Goal: Feedback & Contribution: Contribute content

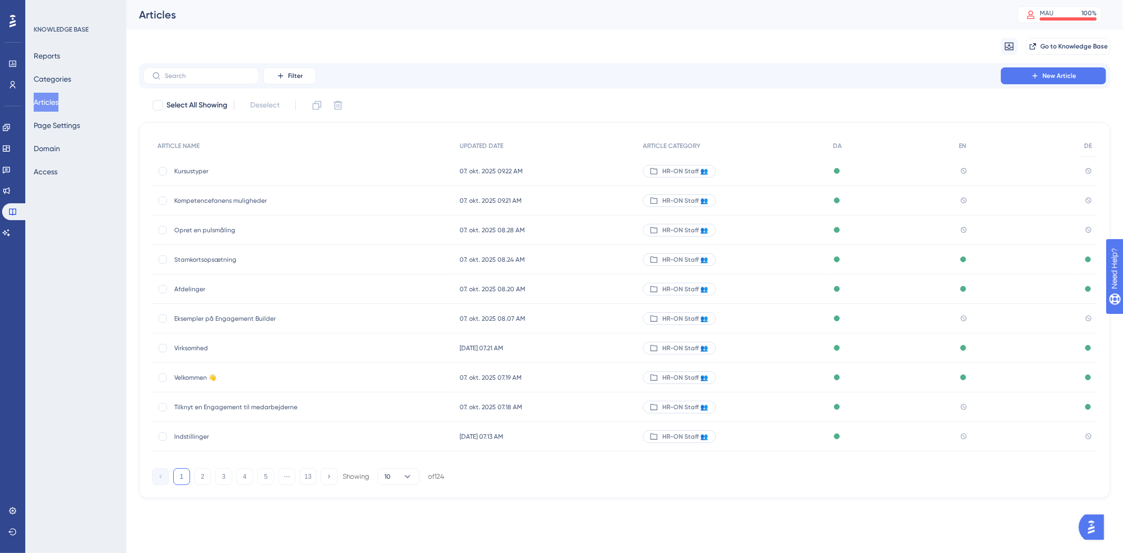
click at [243, 85] on div "Filter New Article" at bounding box center [625, 75] width 972 height 25
click at [241, 81] on label at bounding box center [201, 75] width 116 height 17
click at [241, 80] on input "text" at bounding box center [207, 75] width 85 height 7
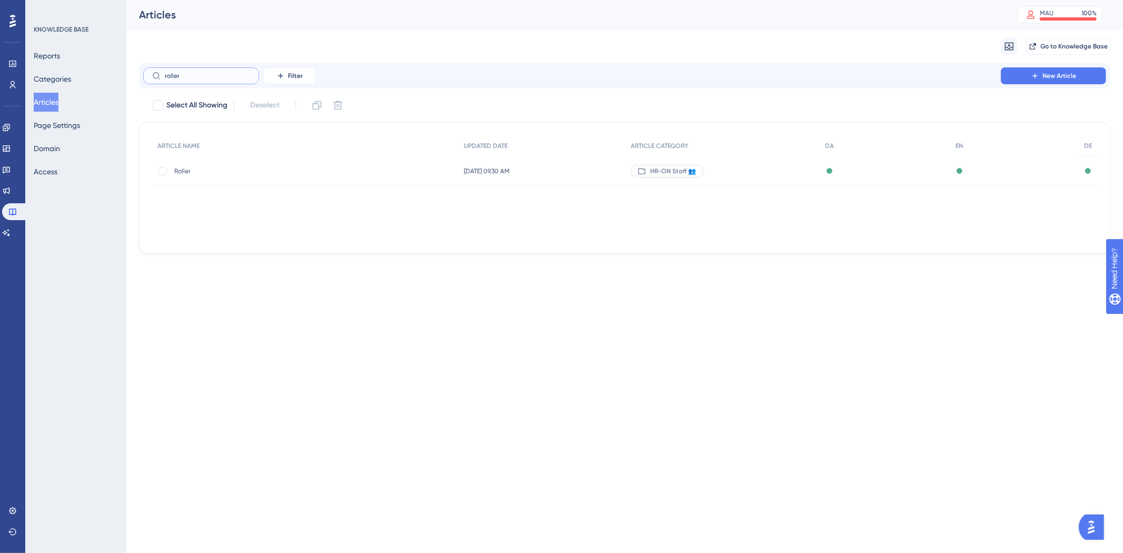
type input "roller"
click at [428, 177] on div "Roller Roller" at bounding box center [305, 170] width 307 height 29
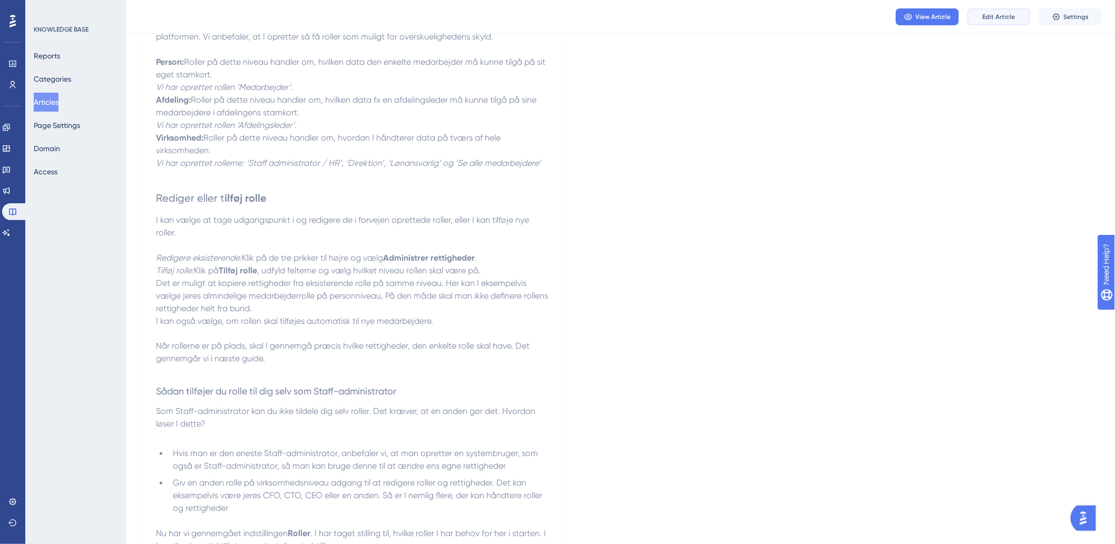
click at [997, 19] on span "Edit Article" at bounding box center [998, 17] width 33 height 8
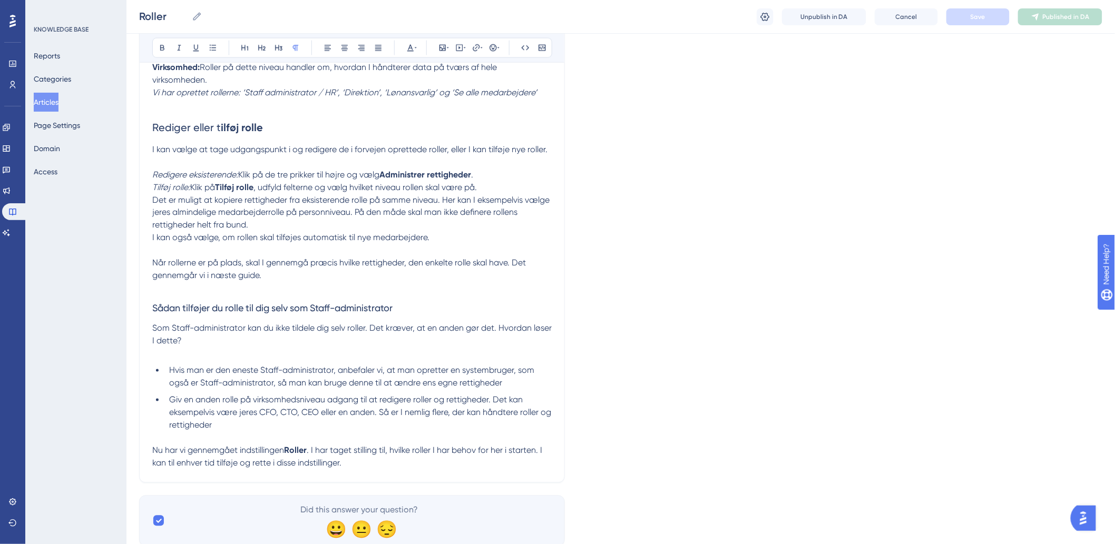
scroll to position [662, 0]
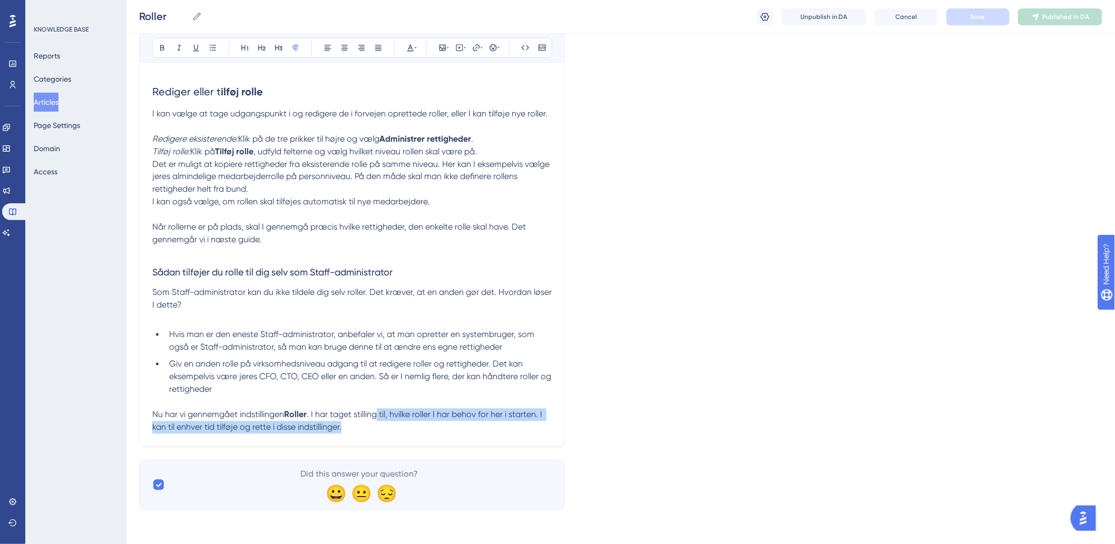
click at [382, 422] on p "Nu har vi gennemgået indstillingen Roller . I har taget stilling til, hvilke ro…" at bounding box center [351, 421] width 399 height 25
click at [353, 428] on p "Nu har vi gennemgået indstillingen Roller . I har taget stilling til, hvilke ro…" at bounding box center [351, 421] width 399 height 25
click at [376, 293] on span "Som Staff-administrator kan du ikke tildele dig selv roller. Det kræver, at en …" at bounding box center [352, 299] width 401 height 23
click at [393, 429] on p "Nu har vi gennemgået indstillingen Roller . I har taget stilling til, hvilke ro…" at bounding box center [351, 421] width 399 height 25
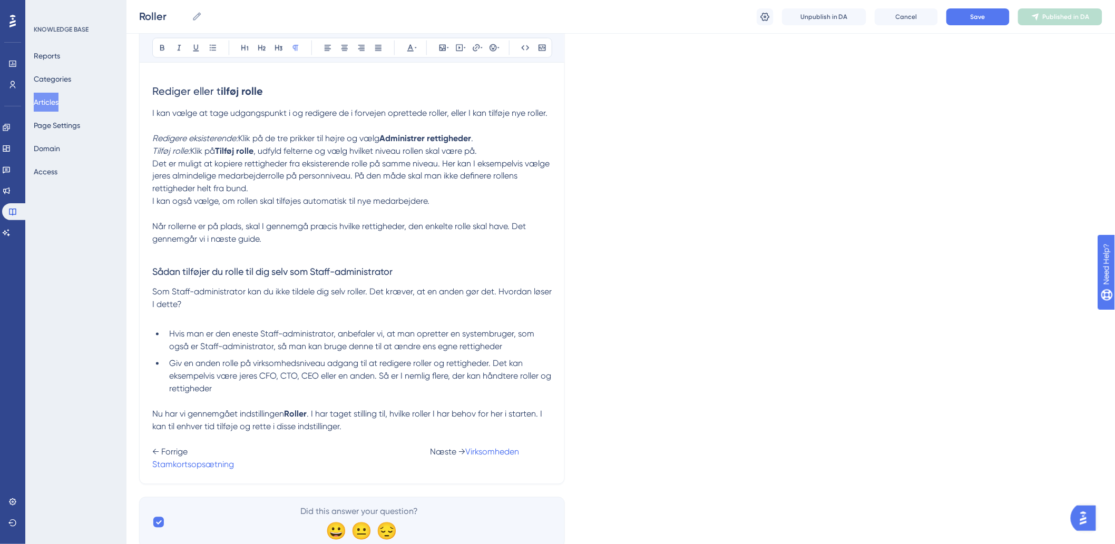
click at [191, 451] on span "← Forrige Næste →" at bounding box center [308, 452] width 313 height 10
drag, startPoint x: 210, startPoint y: 459, endPoint x: 229, endPoint y: 477, distance: 25.7
click at [519, 457] on span at bounding box center [624, 452] width 211 height 10
drag, startPoint x: 209, startPoint y: 465, endPoint x: 150, endPoint y: 466, distance: 58.5
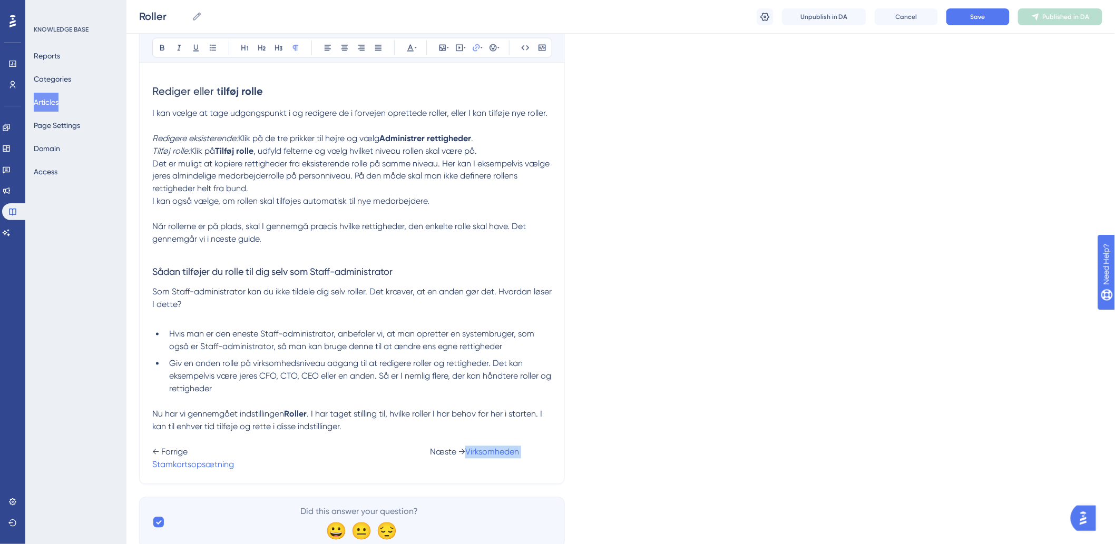
click at [475, 49] on icon at bounding box center [475, 47] width 7 height 7
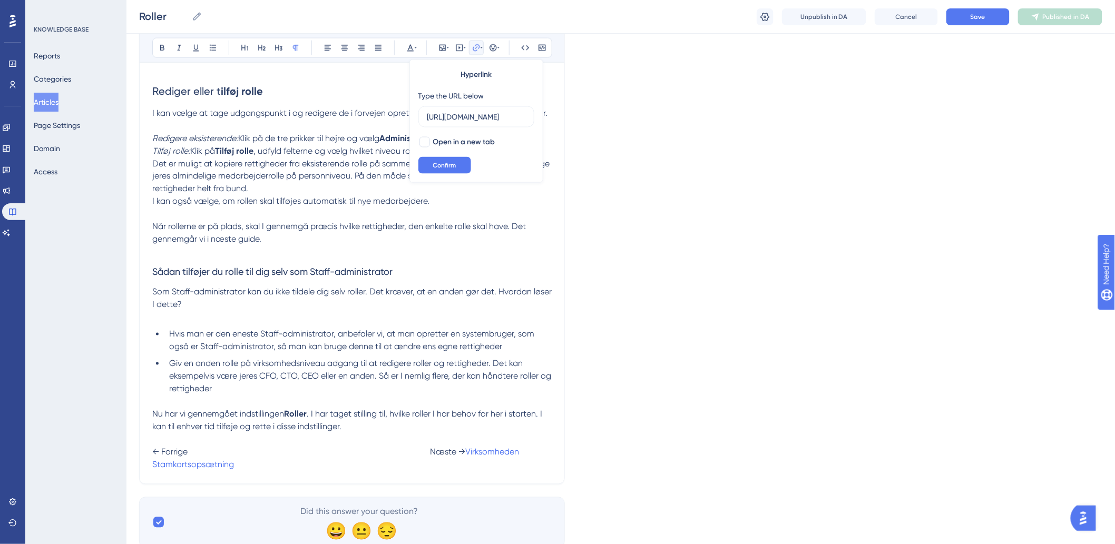
scroll to position [0, 0]
type input "h"
type input "[URL][DOMAIN_NAME]"
click at [450, 157] on button "Confirm" at bounding box center [444, 165] width 53 height 17
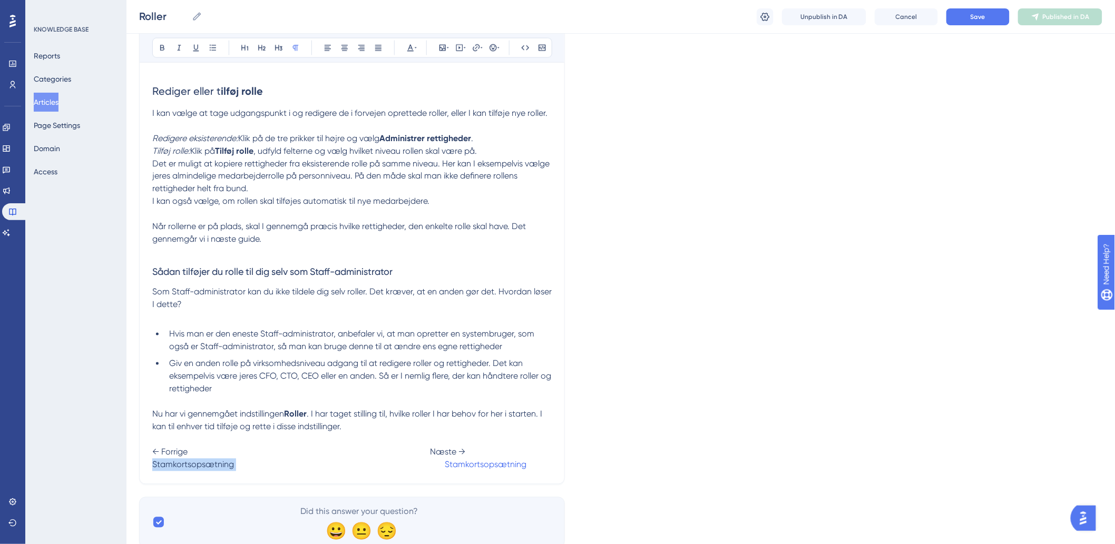
drag, startPoint x: 235, startPoint y: 467, endPoint x: 142, endPoint y: 472, distance: 92.8
click at [464, 50] on icon at bounding box center [464, 48] width 2 height 8
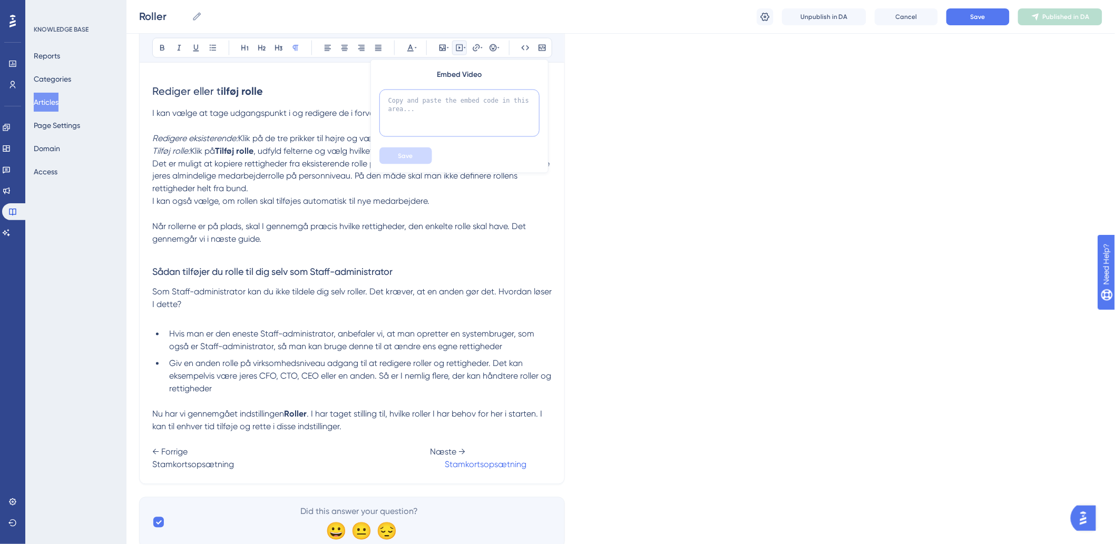
click at [465, 105] on textarea at bounding box center [459, 113] width 160 height 47
paste textarea "[URL][DOMAIN_NAME]"
type textarea "[URL][DOMAIN_NAME]"
click at [421, 153] on button "Save" at bounding box center [405, 155] width 53 height 17
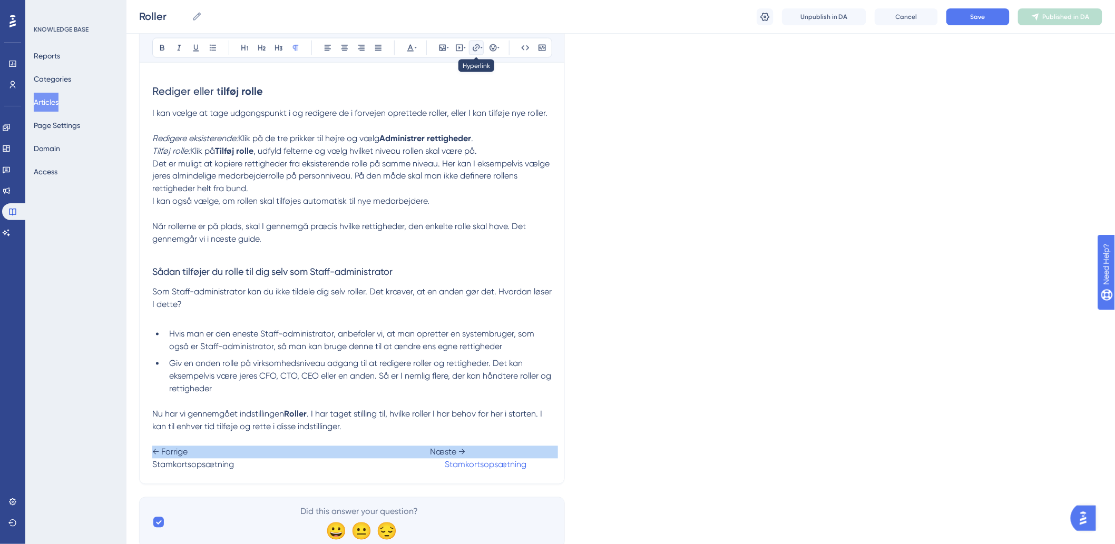
click at [480, 48] on icon at bounding box center [481, 48] width 2 height 8
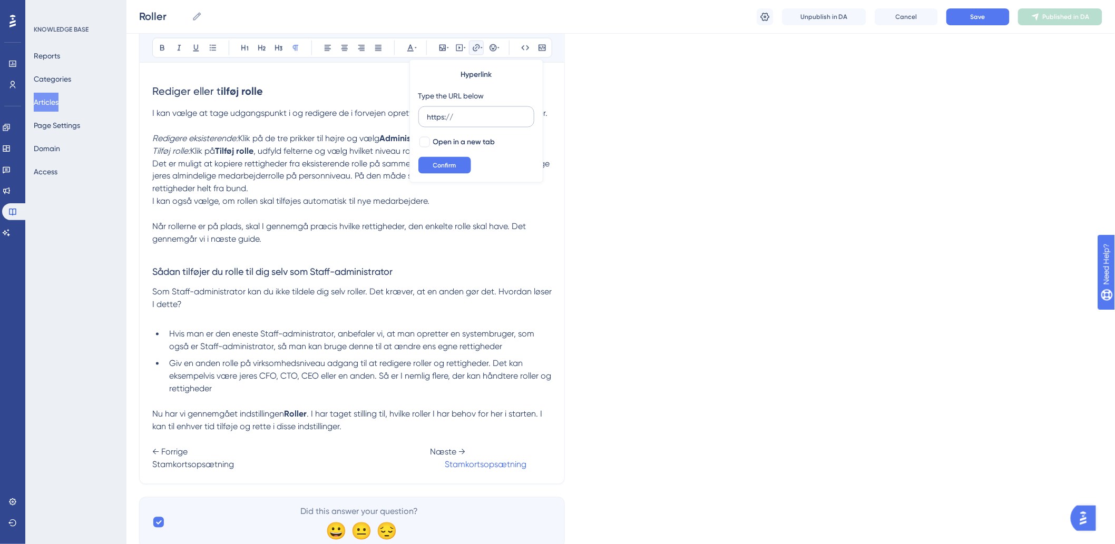
click at [460, 113] on input "https://" at bounding box center [476, 117] width 98 height 12
drag, startPoint x: 471, startPoint y: 123, endPoint x: 411, endPoint y: 127, distance: 60.2
click at [411, 127] on div "Hyperlink Type the URL below https:// Open in a new tab Confirm" at bounding box center [476, 121] width 134 height 123
click at [456, 117] on input "https://" at bounding box center [476, 117] width 98 height 12
type input "h"
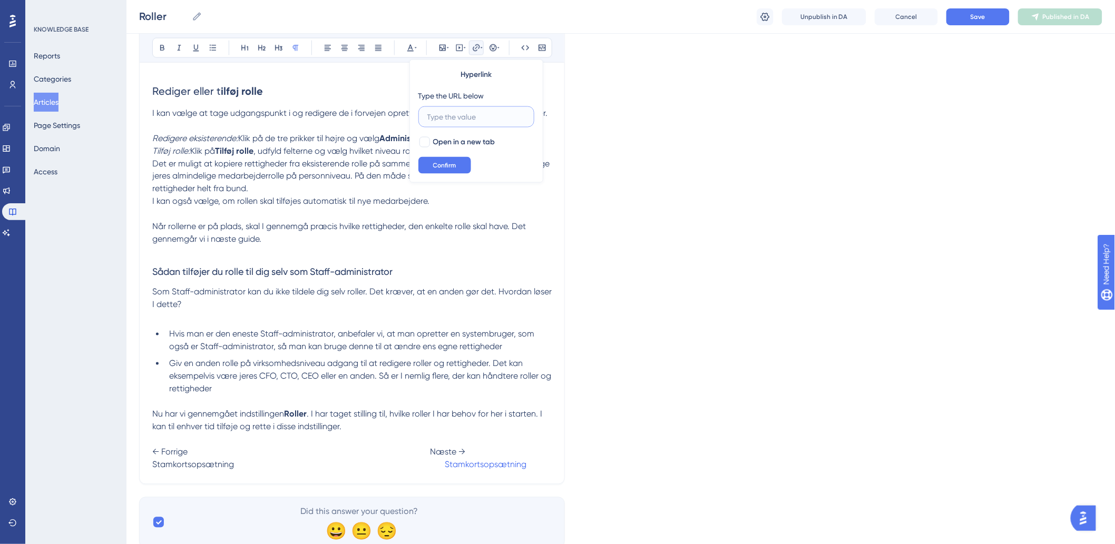
paste input "[URL][DOMAIN_NAME]"
type input "[URL][DOMAIN_NAME]"
click at [441, 163] on span "Confirm" at bounding box center [444, 165] width 23 height 8
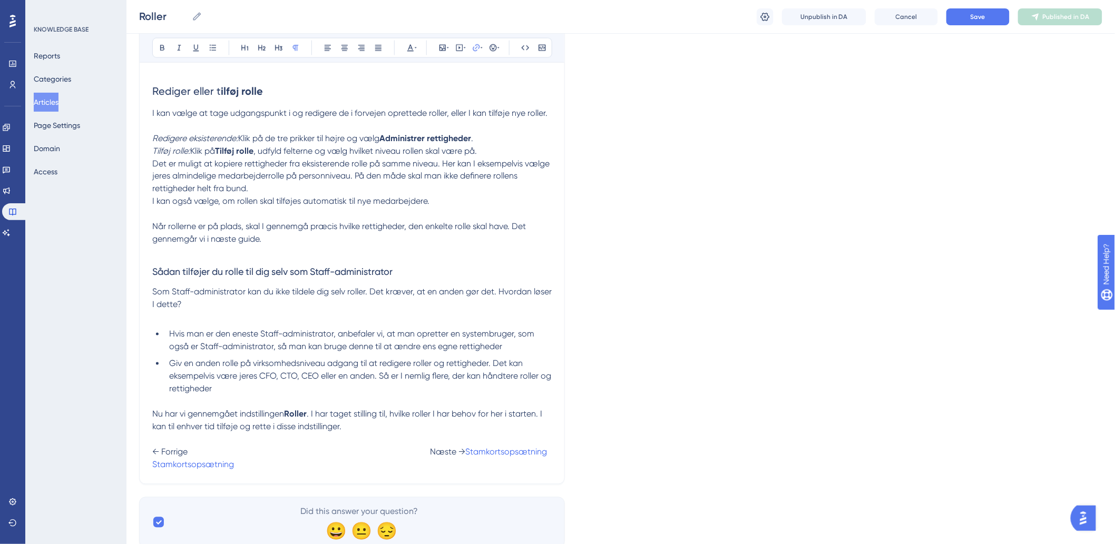
click at [335, 456] on span "← Forrige Næste →" at bounding box center [308, 452] width 313 height 10
click at [547, 457] on span at bounding box center [651, 452] width 209 height 10
click at [286, 462] on span "Rettigheder" at bounding box center [263, 465] width 45 height 10
click at [286, 464] on span "Rettigheder" at bounding box center [263, 465] width 45 height 10
drag, startPoint x: 472, startPoint y: 464, endPoint x: 428, endPoint y: 472, distance: 44.4
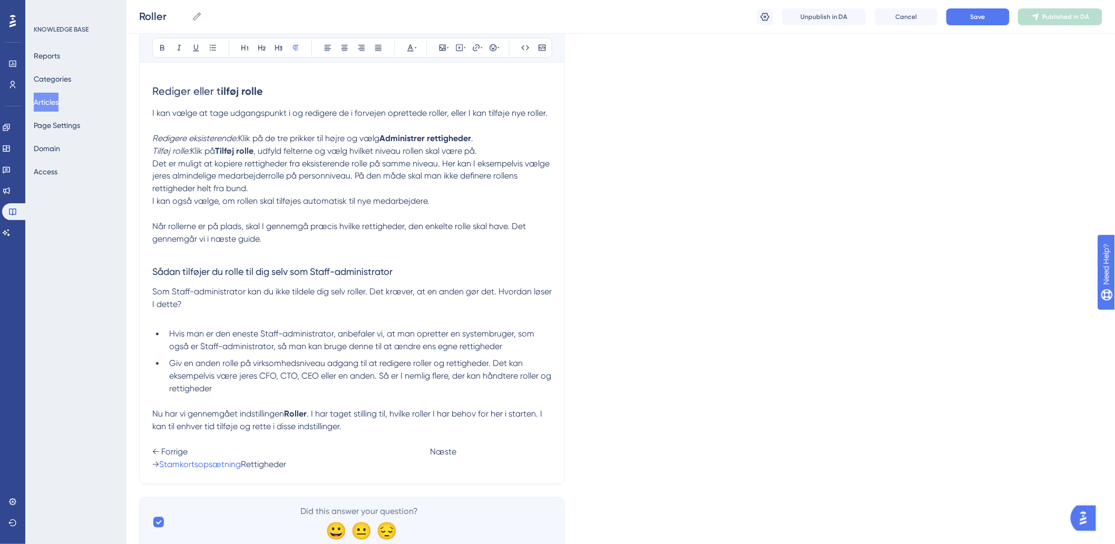
click at [477, 50] on icon at bounding box center [475, 47] width 7 height 7
type input "h"
click at [491, 130] on div "Hyperlink Type the URL below Open in a new tab Confirm" at bounding box center [476, 121] width 134 height 123
click at [490, 122] on input "text" at bounding box center [476, 117] width 98 height 12
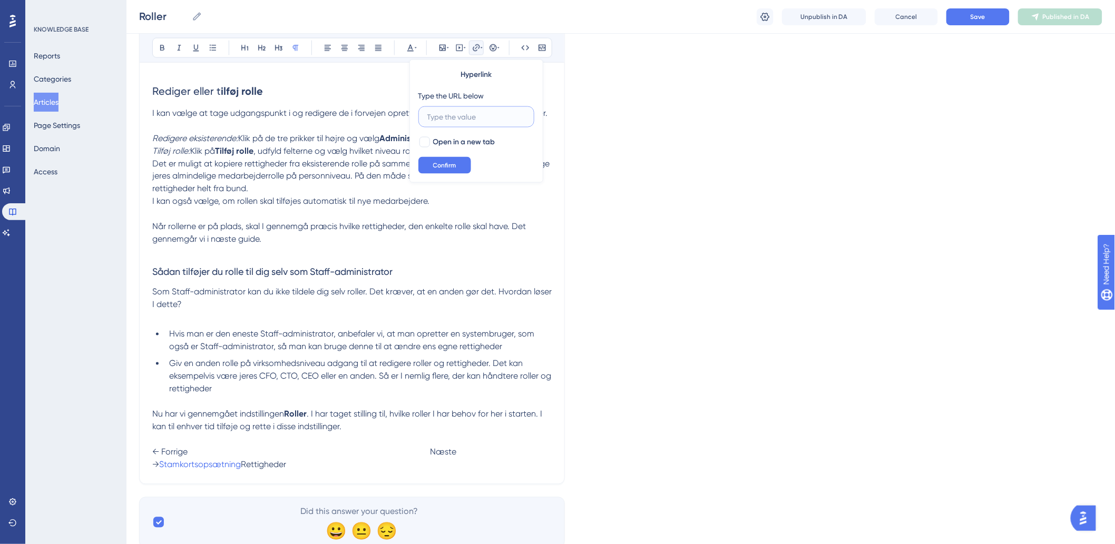
paste input "[URL][DOMAIN_NAME]"
type input "[URL][DOMAIN_NAME]"
click at [435, 160] on button "Confirm" at bounding box center [444, 165] width 53 height 17
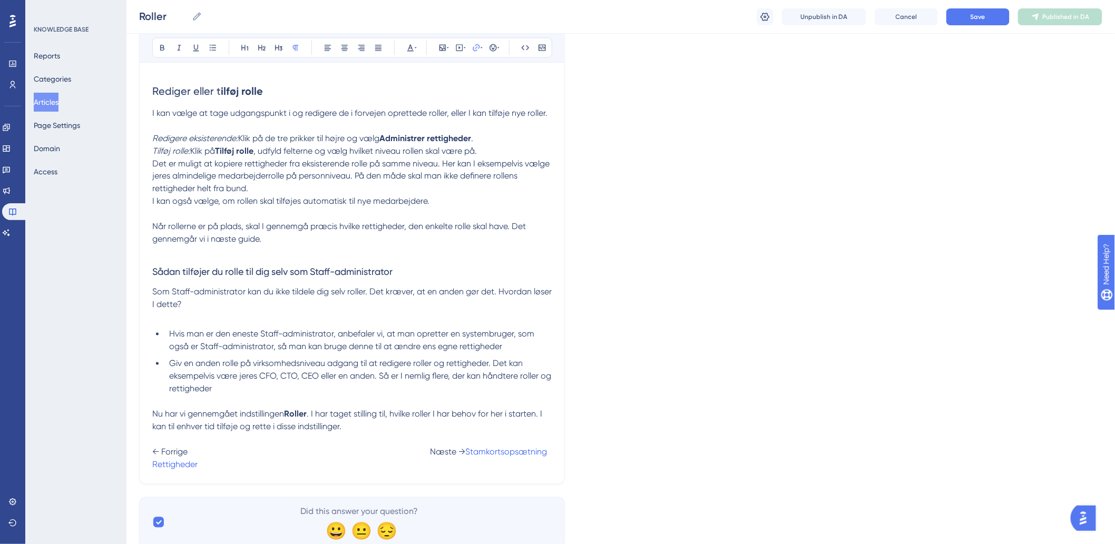
click at [369, 360] on span "Giv en anden rolle på virksomhedsniveau adgang til at redigere roller og rettig…" at bounding box center [361, 376] width 384 height 35
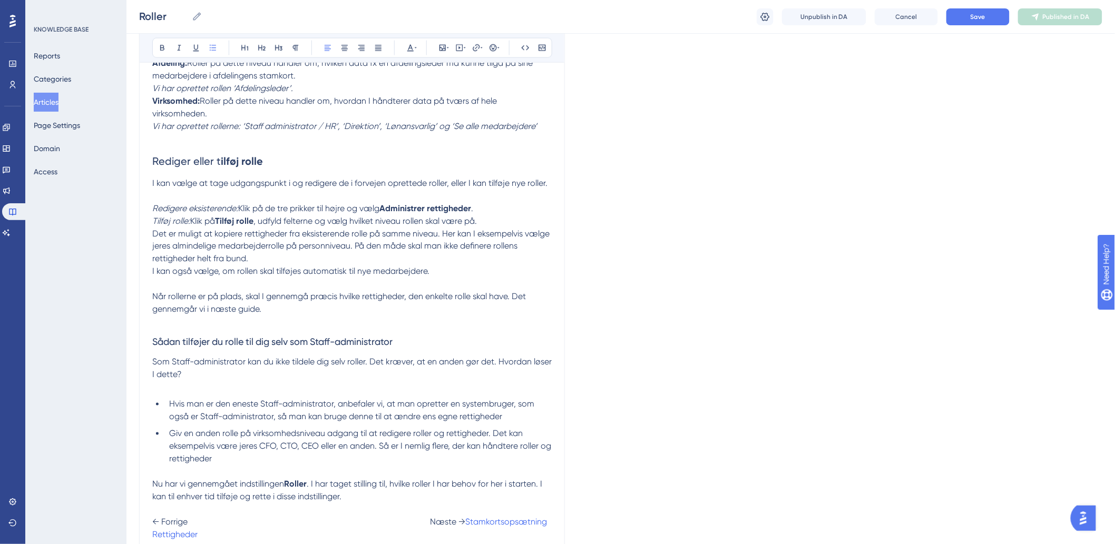
scroll to position [583, 0]
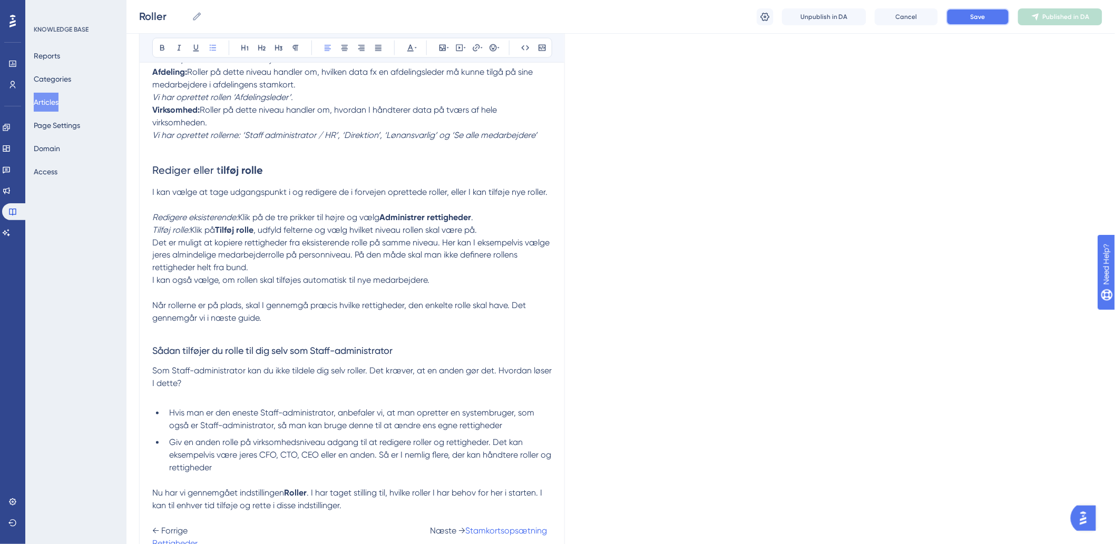
click at [988, 21] on button "Save" at bounding box center [977, 16] width 63 height 17
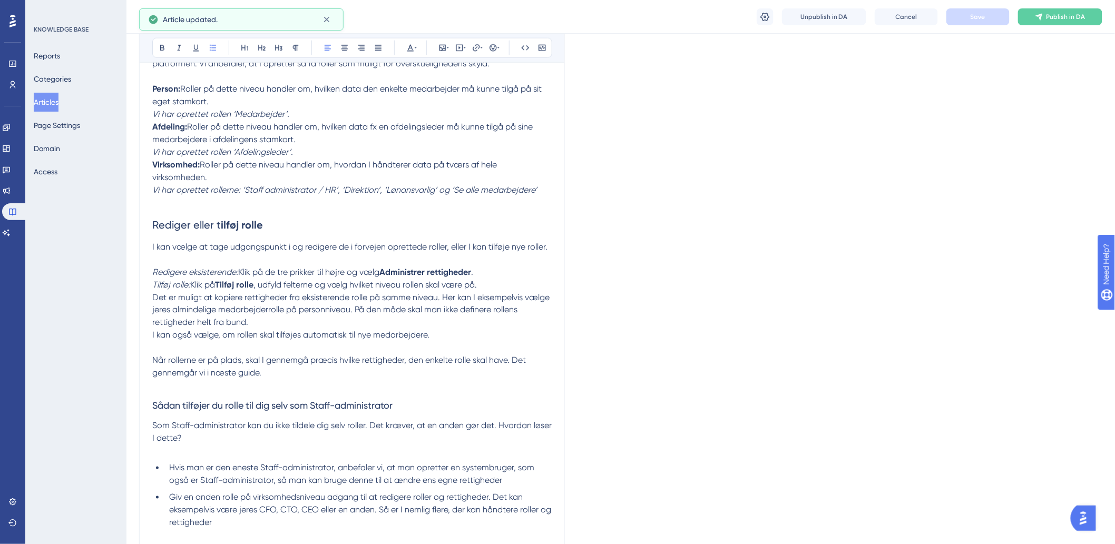
scroll to position [701, 0]
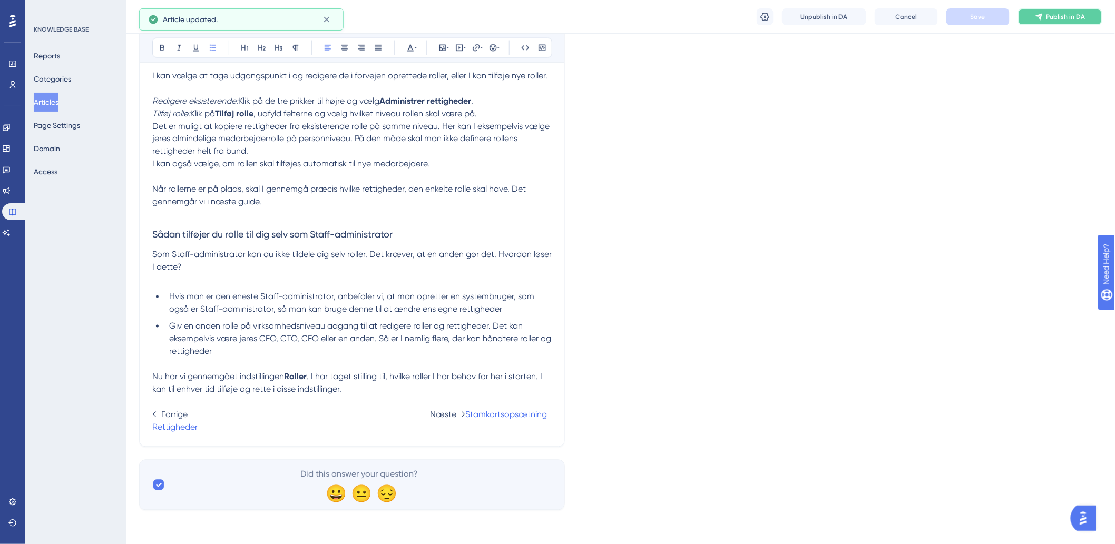
click at [1030, 22] on button "Publish in DA" at bounding box center [1060, 16] width 84 height 17
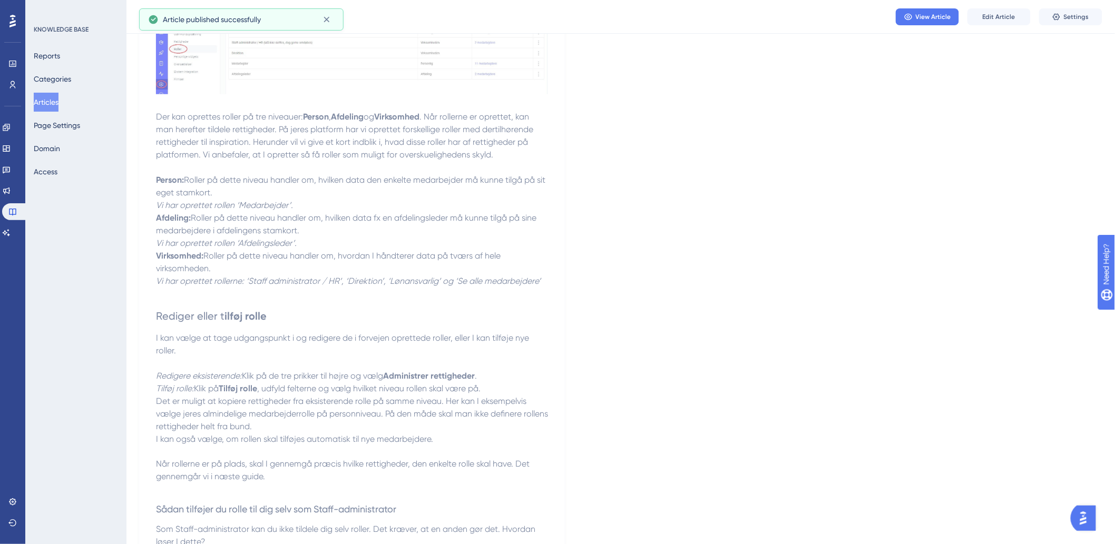
scroll to position [656, 0]
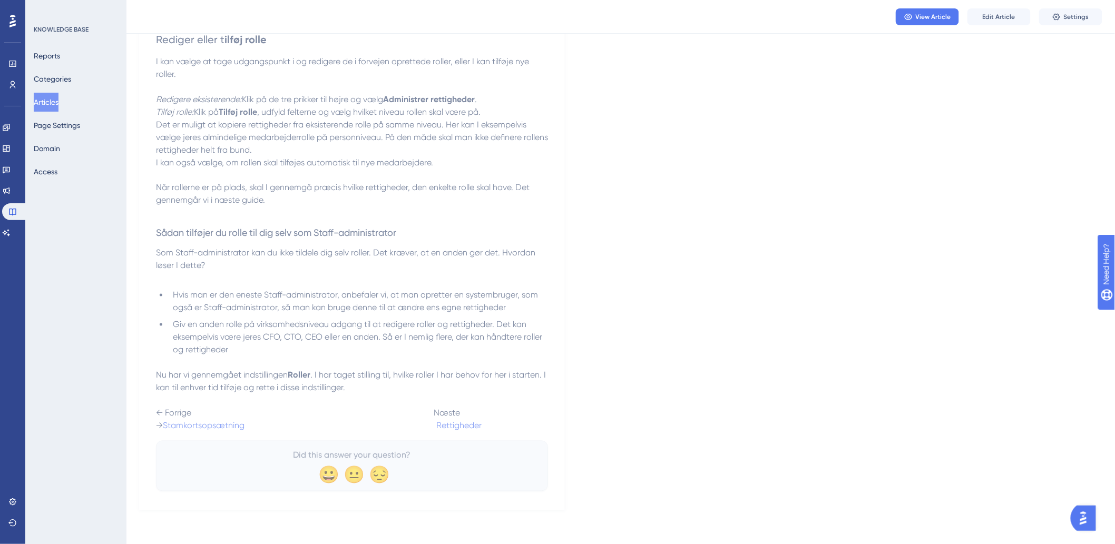
click at [58, 103] on button "Articles" at bounding box center [46, 102] width 25 height 19
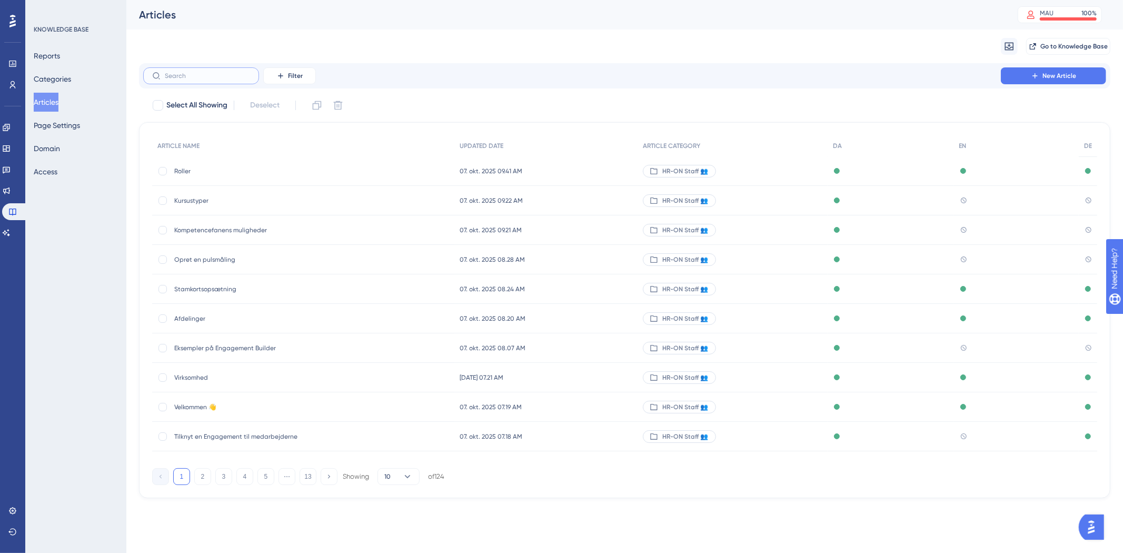
click at [223, 74] on input "text" at bounding box center [207, 75] width 85 height 7
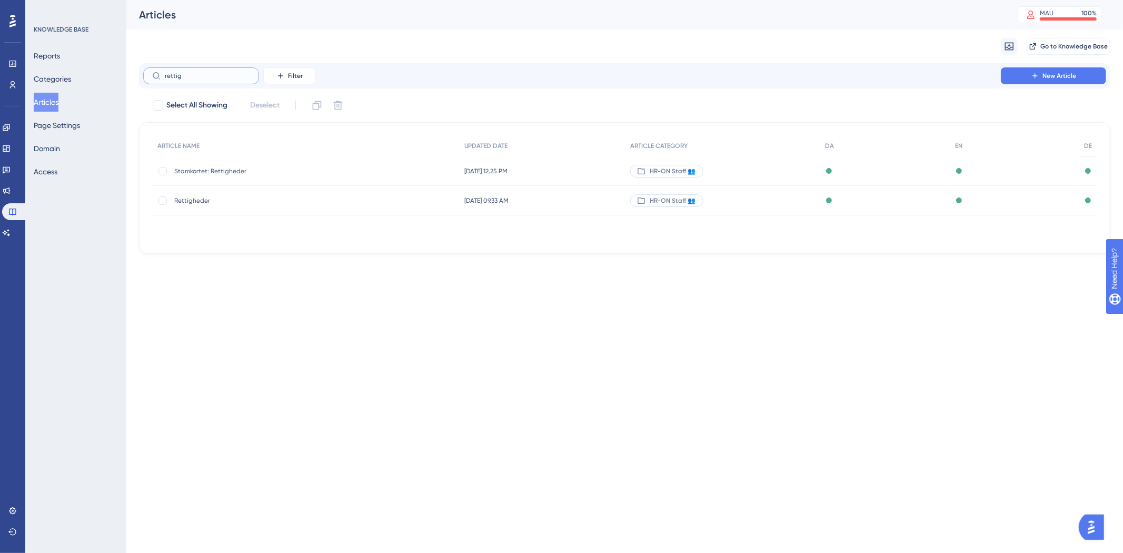
type input "rettig"
click at [230, 201] on span "Rettigheder" at bounding box center [258, 200] width 169 height 8
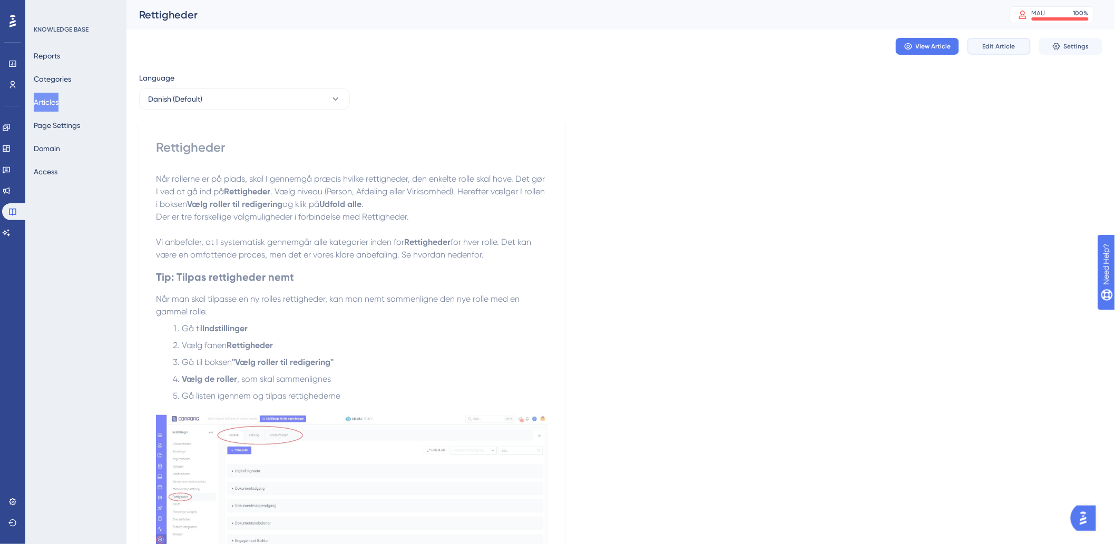
click at [1004, 42] on span "Edit Article" at bounding box center [998, 46] width 33 height 8
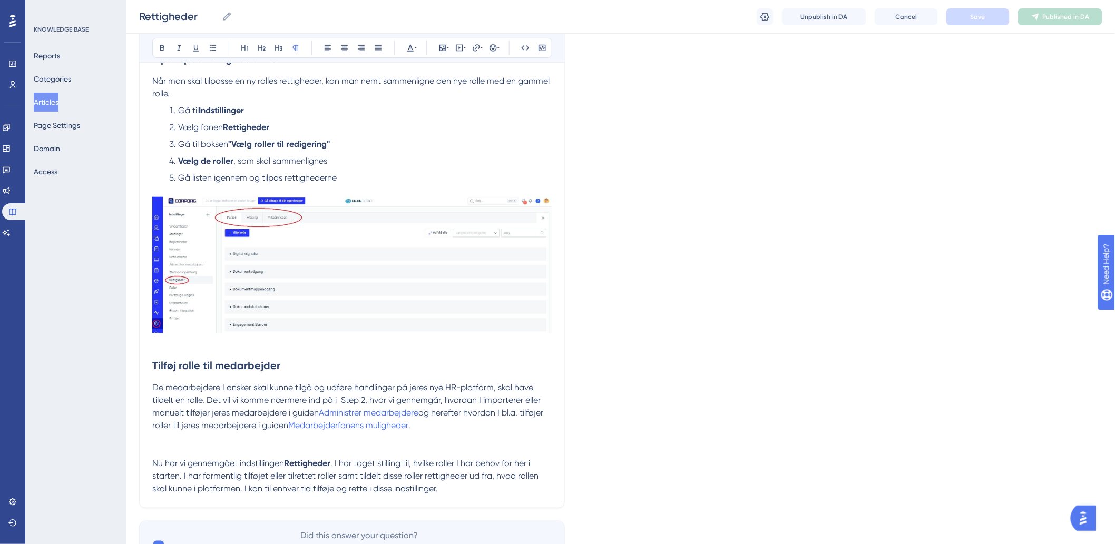
scroll to position [332, 0]
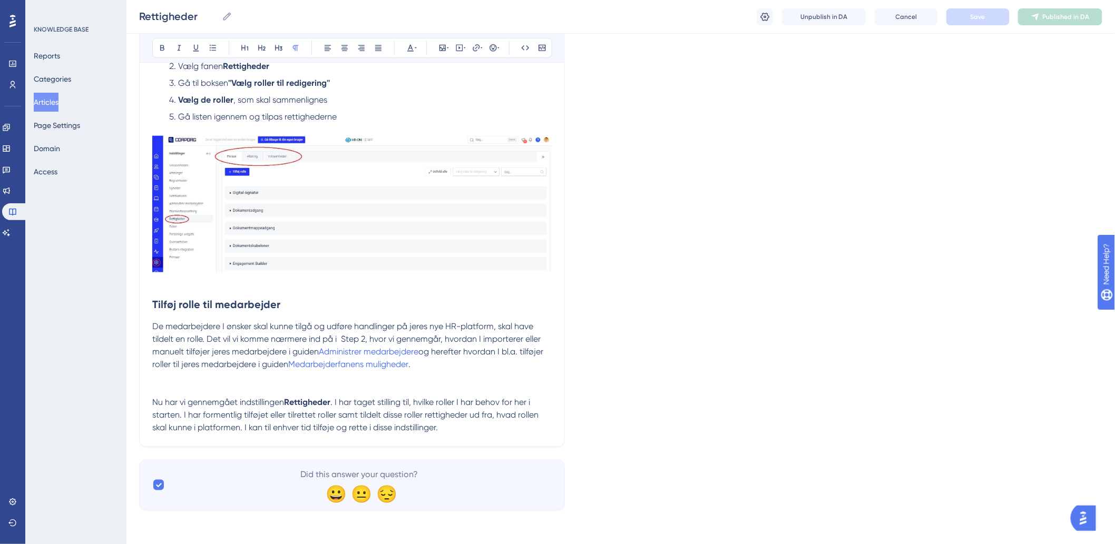
click at [502, 429] on p "Nu har vi gennemgået indstillingen Rettigheder . I har taget stilling til, hvil…" at bounding box center [351, 415] width 399 height 38
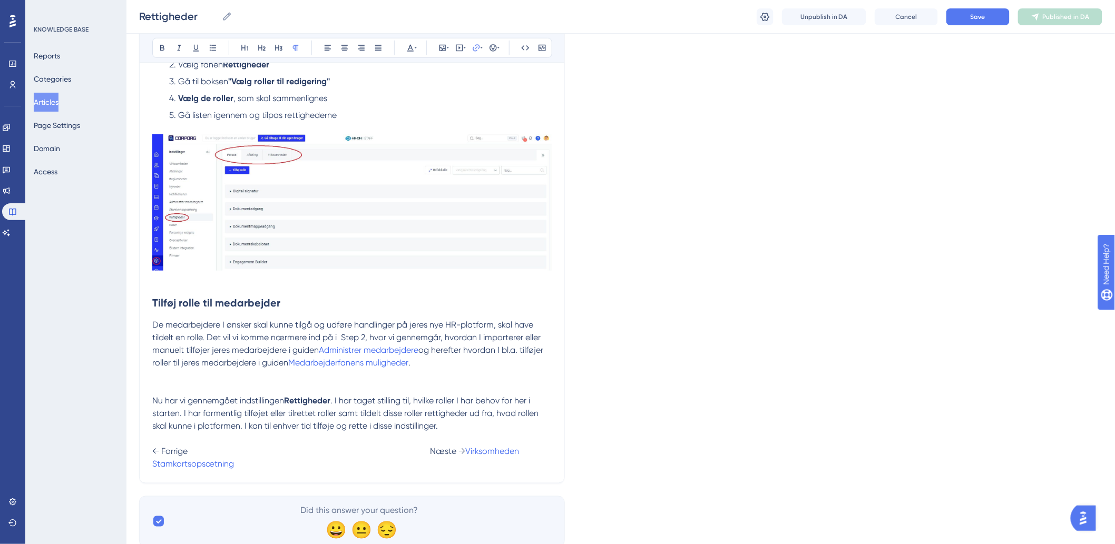
click at [519, 456] on span at bounding box center [624, 451] width 211 height 10
click at [402, 462] on span "← Forrige Næste → Roller Notifikationer" at bounding box center [355, 457] width 406 height 23
drag, startPoint x: 174, startPoint y: 467, endPoint x: 149, endPoint y: 468, distance: 24.8
click at [149, 468] on div "Rettigheder Bold Italic Underline Bullet Point Heading 1 Heading 2 Heading 3 No…" at bounding box center [352, 134] width 426 height 697
click at [486, 51] on button at bounding box center [493, 48] width 15 height 15
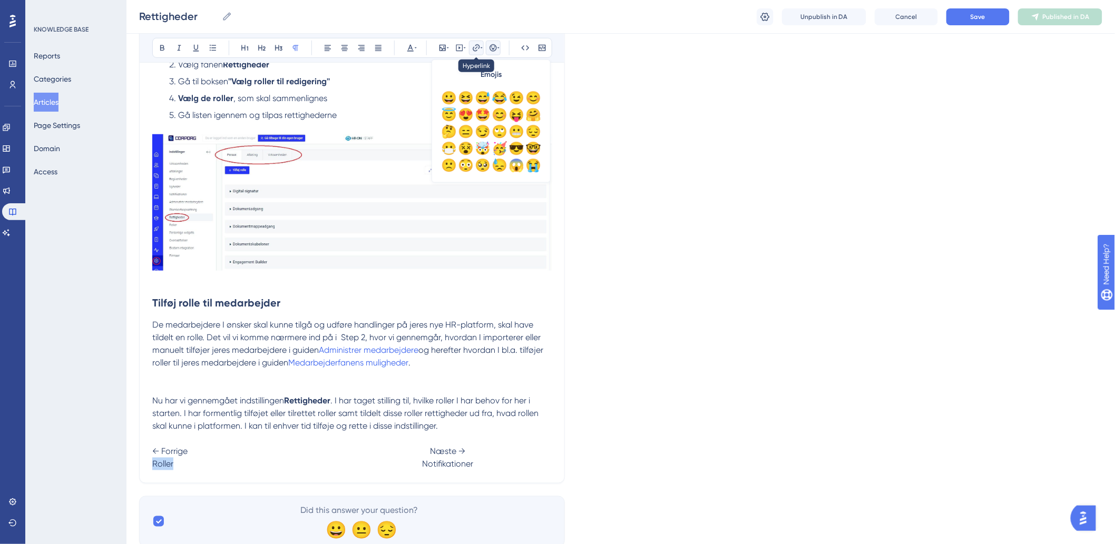
click at [479, 50] on icon at bounding box center [476, 48] width 8 height 8
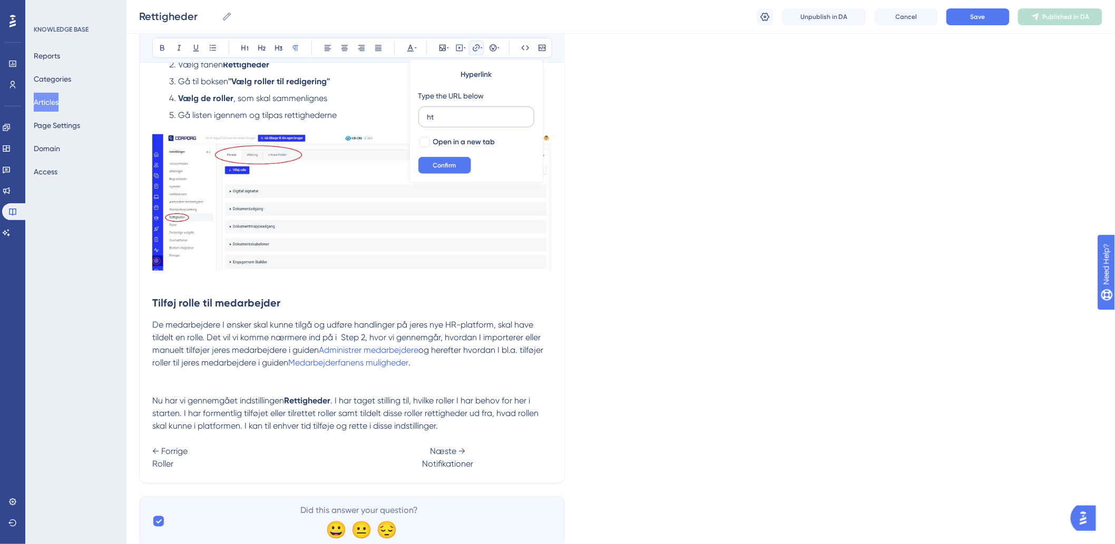
type input "h"
type input "[URL][DOMAIN_NAME]"
click at [430, 163] on button "Confirm" at bounding box center [444, 165] width 53 height 17
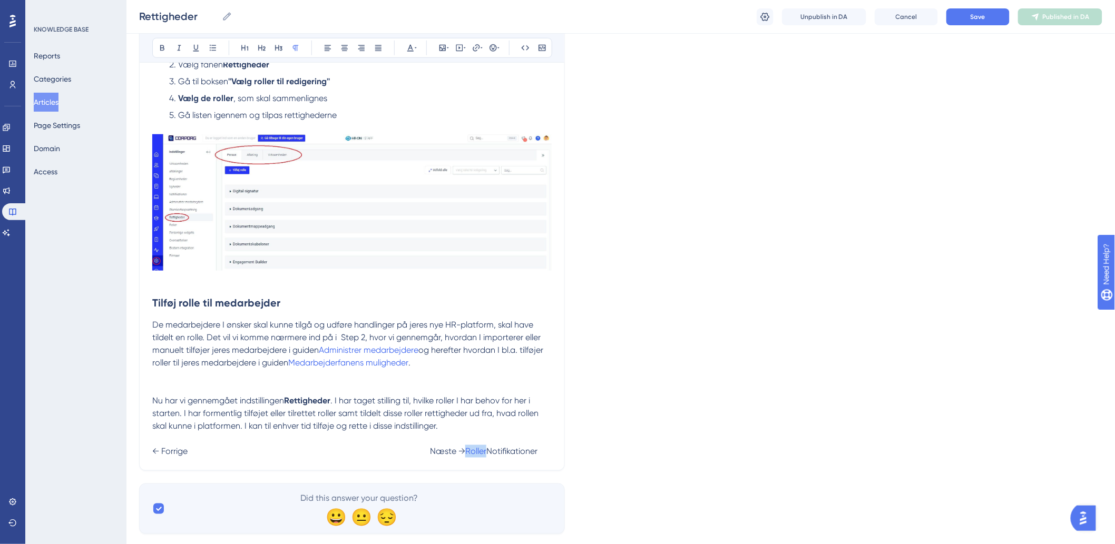
drag, startPoint x: 475, startPoint y: 463, endPoint x: 419, endPoint y: 470, distance: 56.8
click at [419, 458] on p "Nu har vi gennemgået indstillingen Rettigheder . I har taget stilling til, hvil…" at bounding box center [351, 426] width 399 height 63
click at [477, 46] on icon at bounding box center [476, 48] width 8 height 8
type input "h"
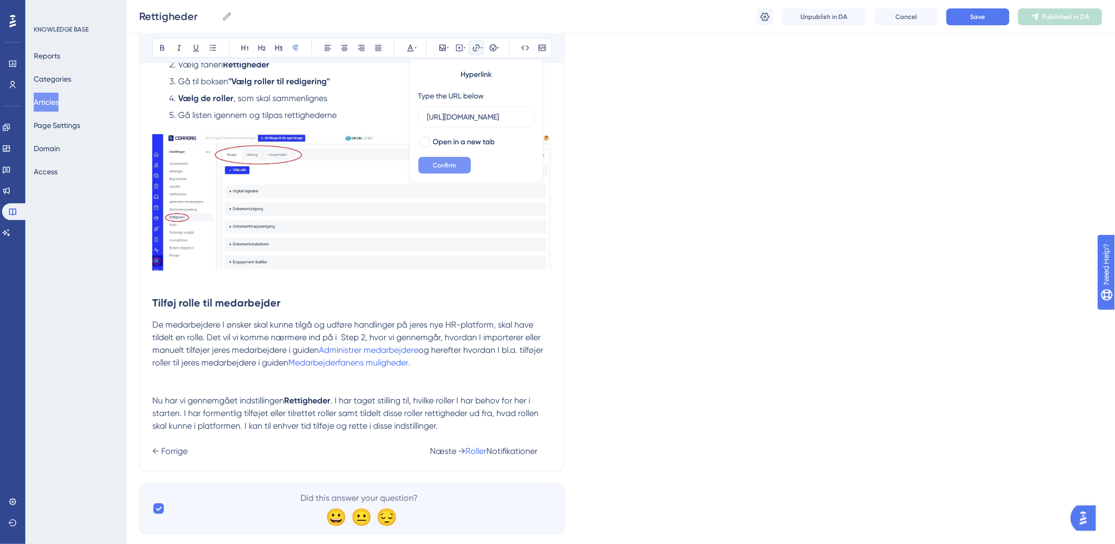
type input "[URL][DOMAIN_NAME]"
click at [459, 157] on button "Confirm" at bounding box center [444, 165] width 53 height 17
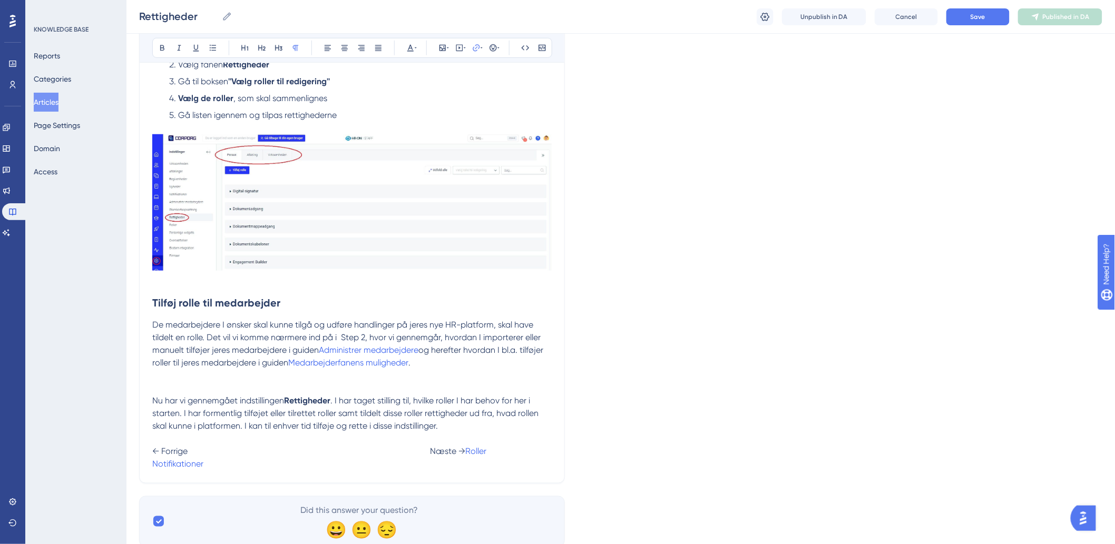
click at [498, 374] on p at bounding box center [351, 375] width 399 height 13
click at [975, 12] on button "Save" at bounding box center [977, 16] width 63 height 17
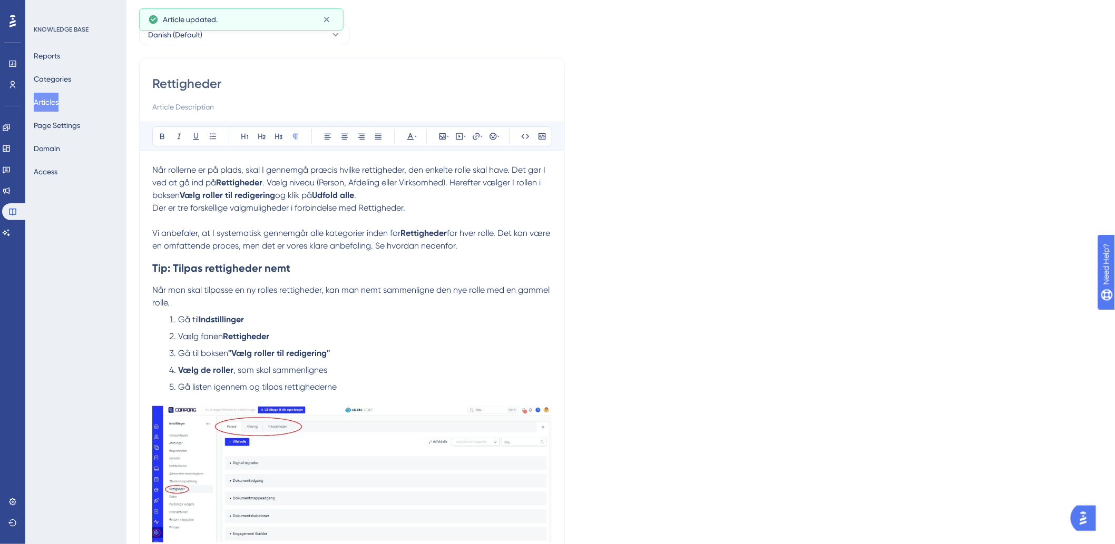
scroll to position [0, 0]
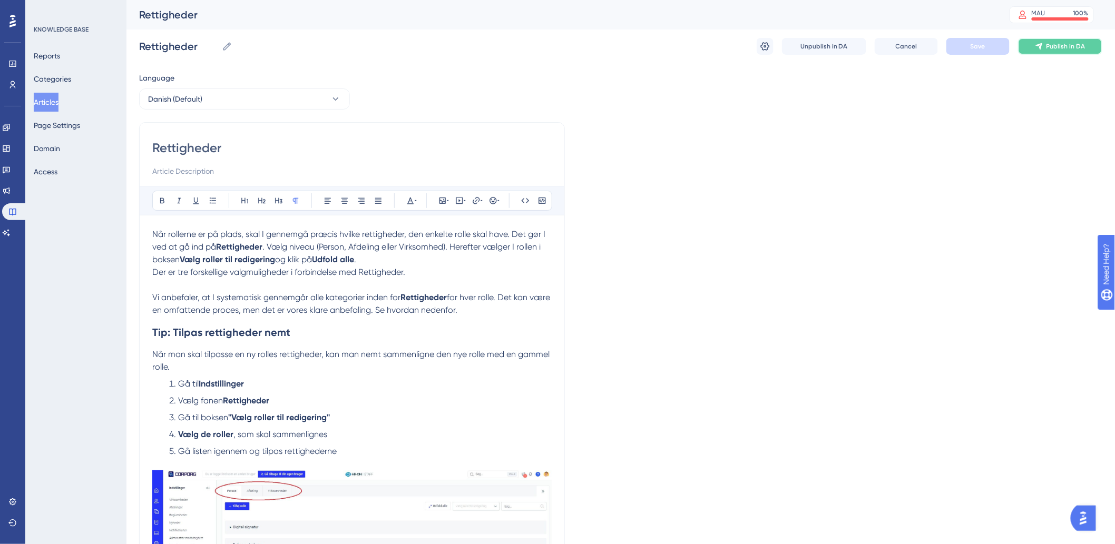
click at [1050, 39] on button "Publish in DA" at bounding box center [1060, 46] width 84 height 17
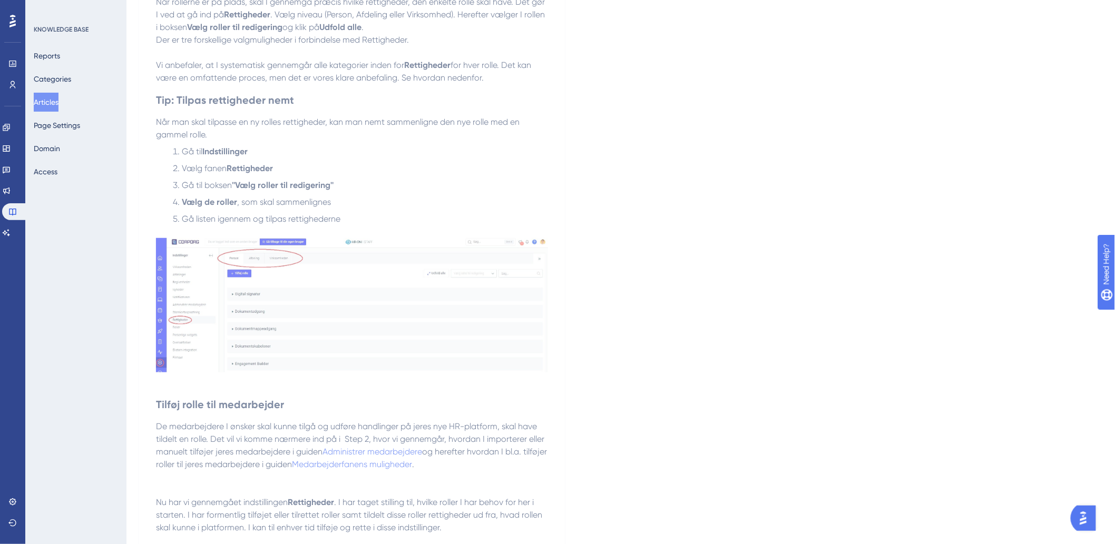
scroll to position [313, 0]
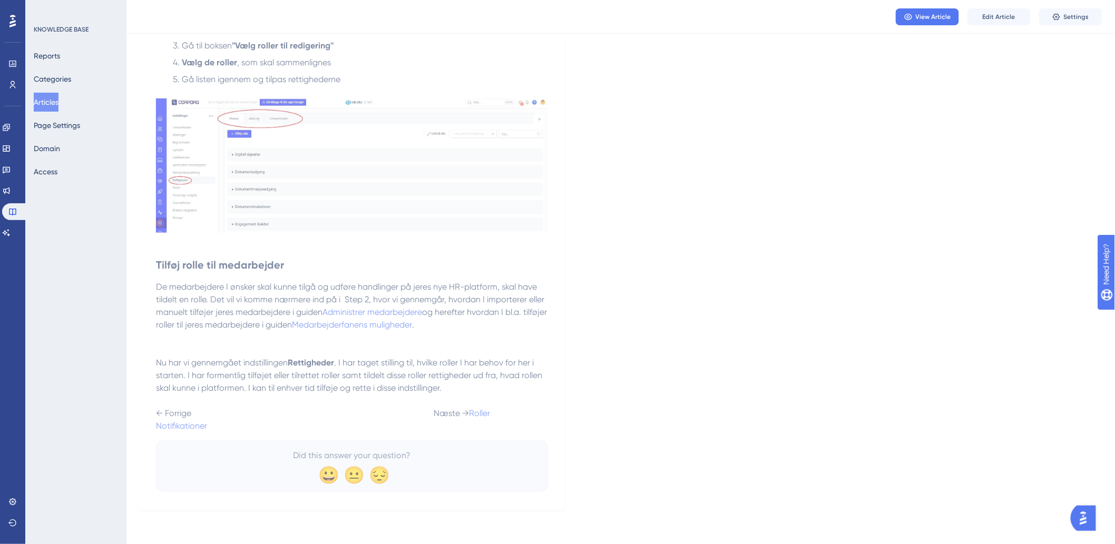
click at [48, 96] on button "Articles" at bounding box center [46, 102] width 25 height 19
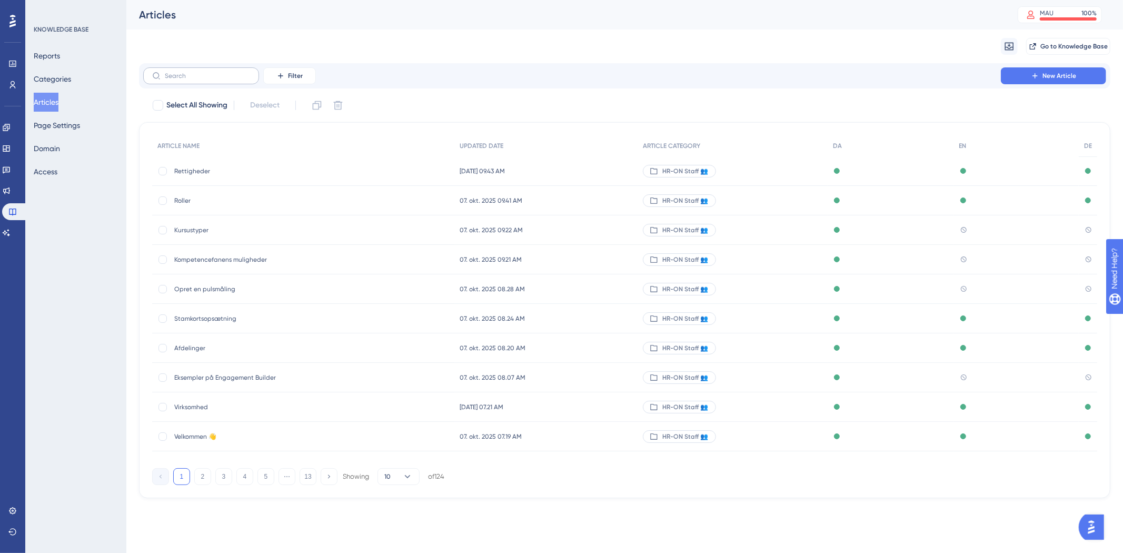
click at [208, 69] on label at bounding box center [201, 75] width 116 height 17
click at [208, 72] on input "text" at bounding box center [207, 75] width 85 height 7
type input "B"
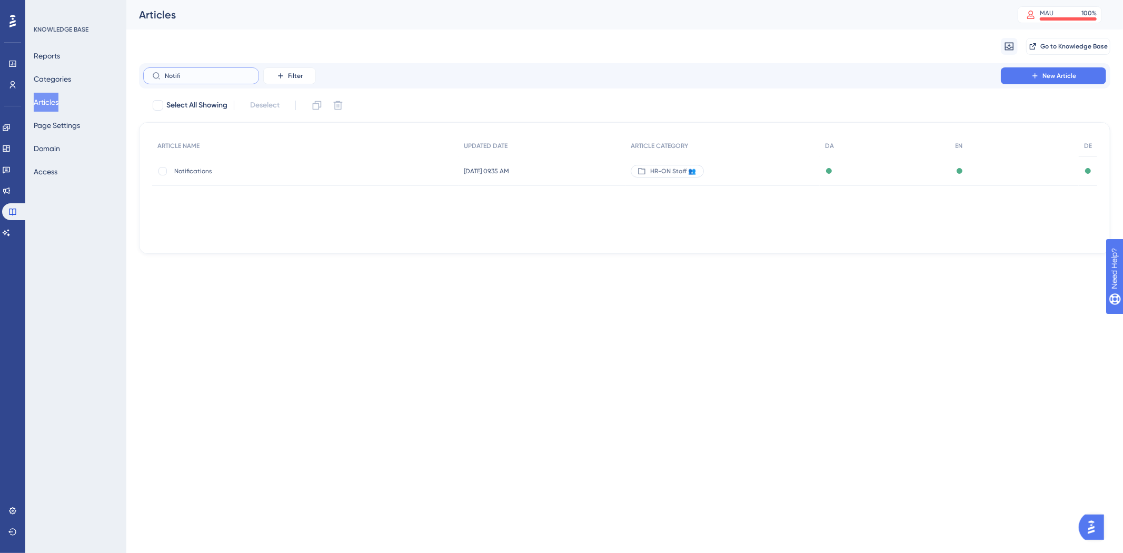
type input "Notifik"
checkbox input "true"
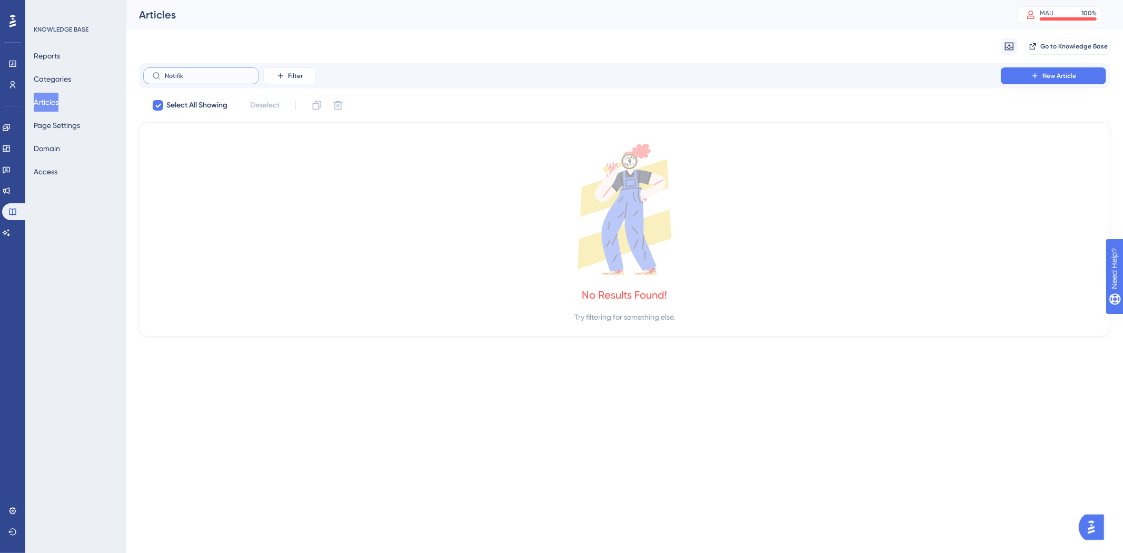
type input "Notifi"
checkbox input "false"
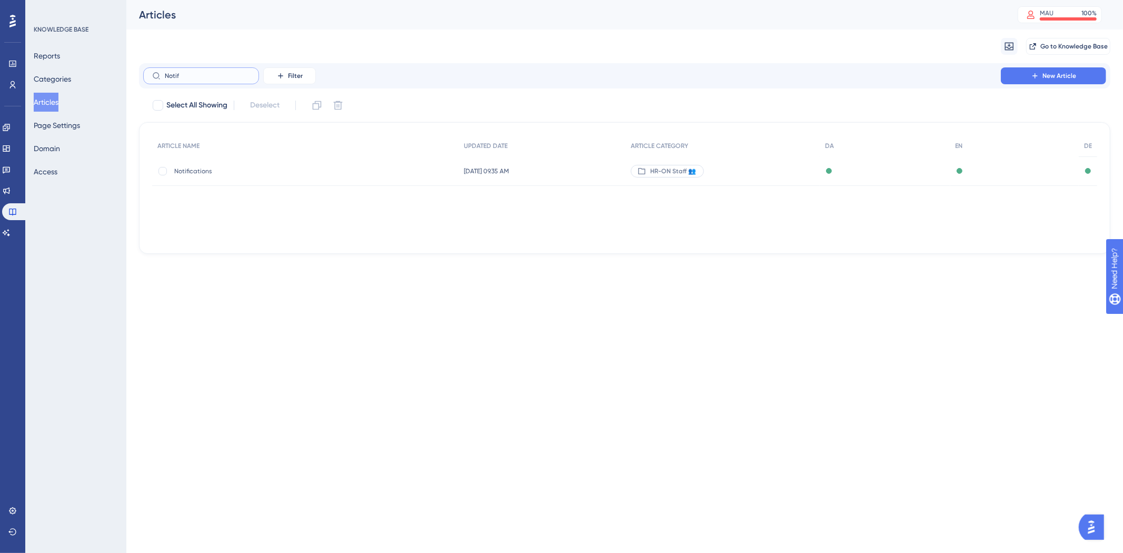
type input "Notif"
click at [218, 181] on div "Notifications Notifications" at bounding box center [258, 170] width 169 height 29
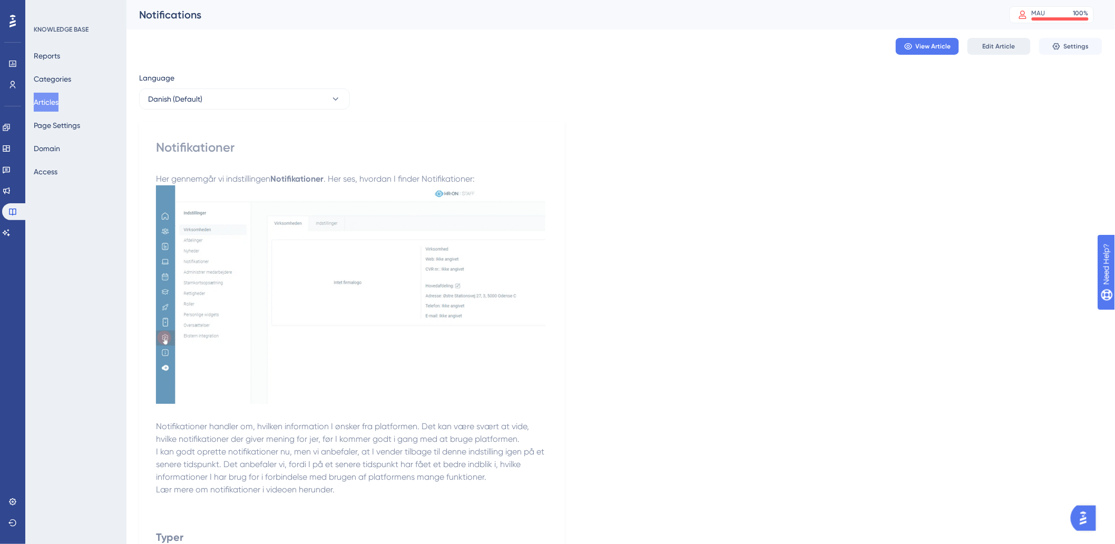
click at [996, 46] on span "Edit Article" at bounding box center [998, 46] width 33 height 8
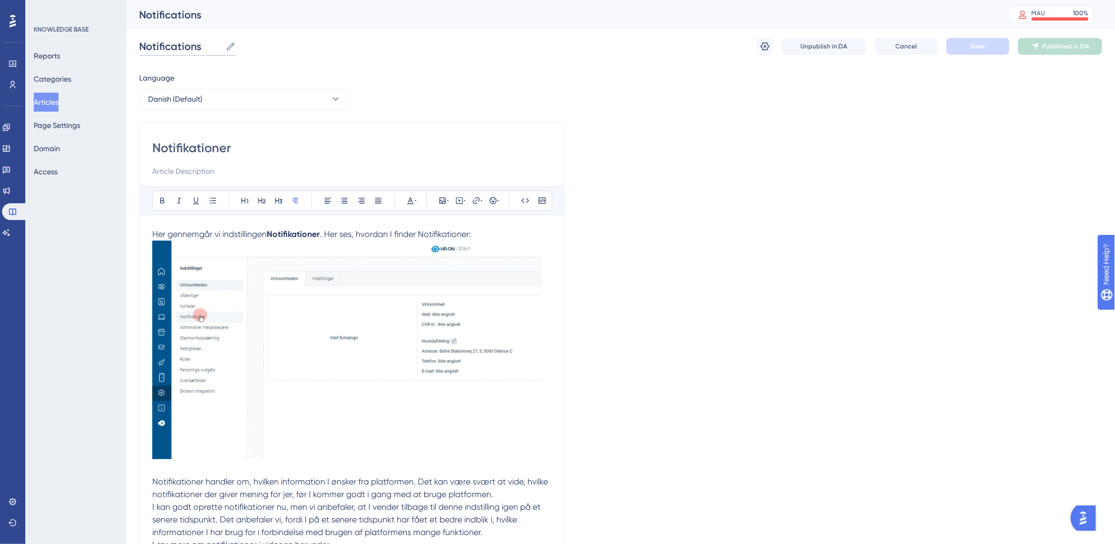
click at [193, 48] on input "Notifications" at bounding box center [180, 46] width 82 height 15
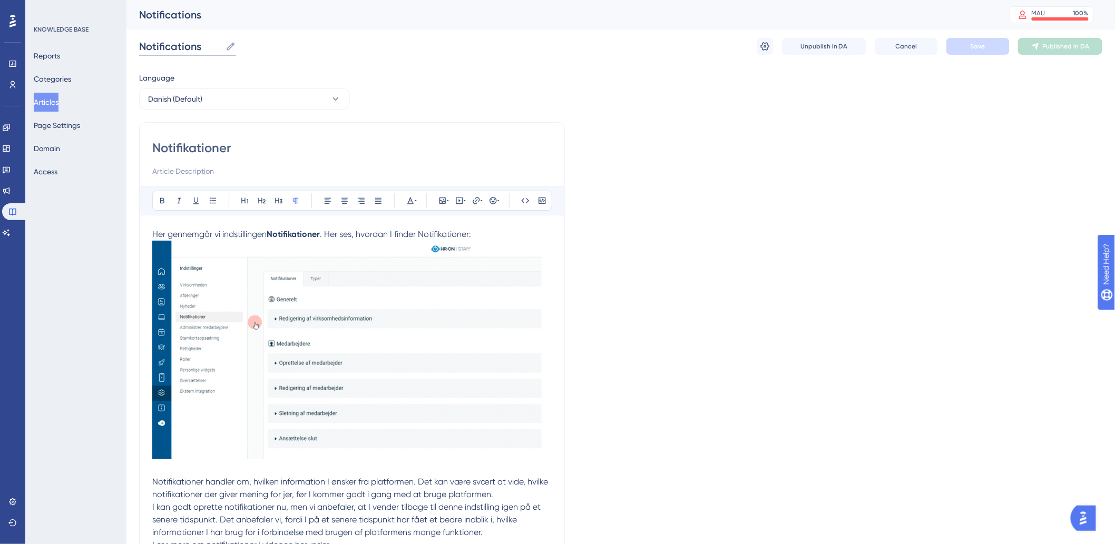
drag, startPoint x: 202, startPoint y: 45, endPoint x: 93, endPoint y: 51, distance: 109.7
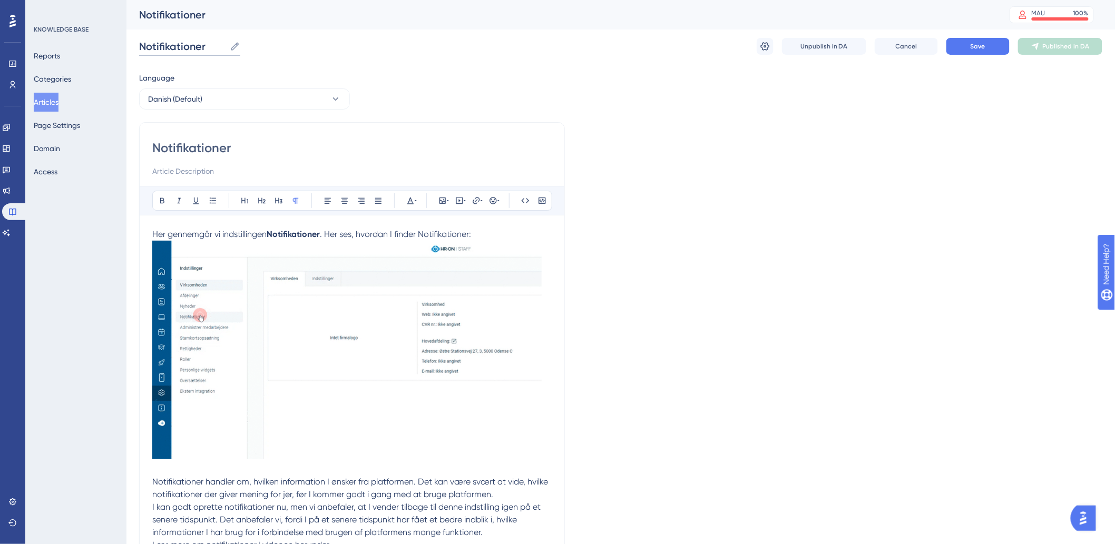
type input "Notifikationer"
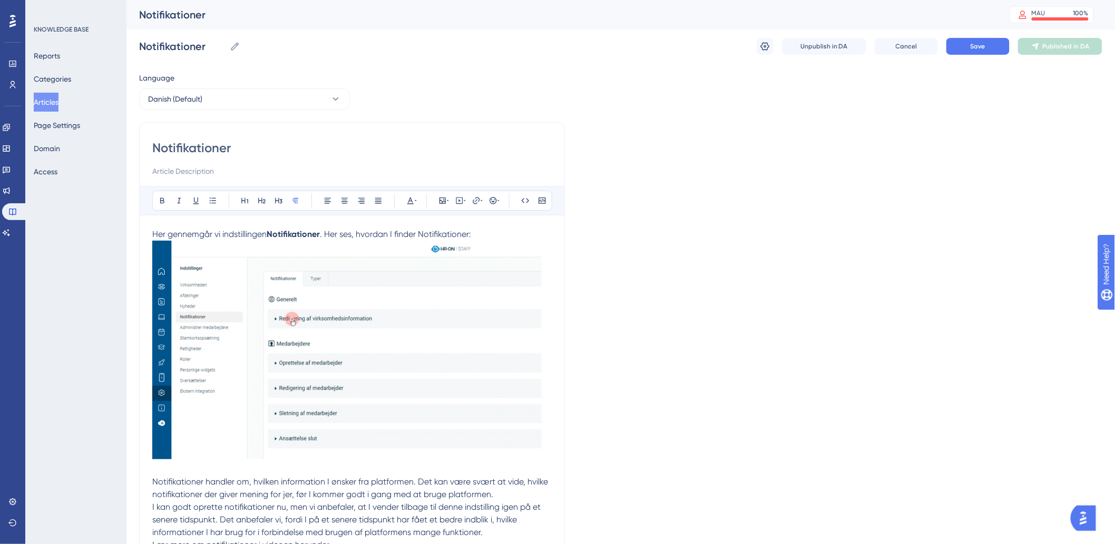
click at [967, 51] on button "Save" at bounding box center [977, 46] width 63 height 17
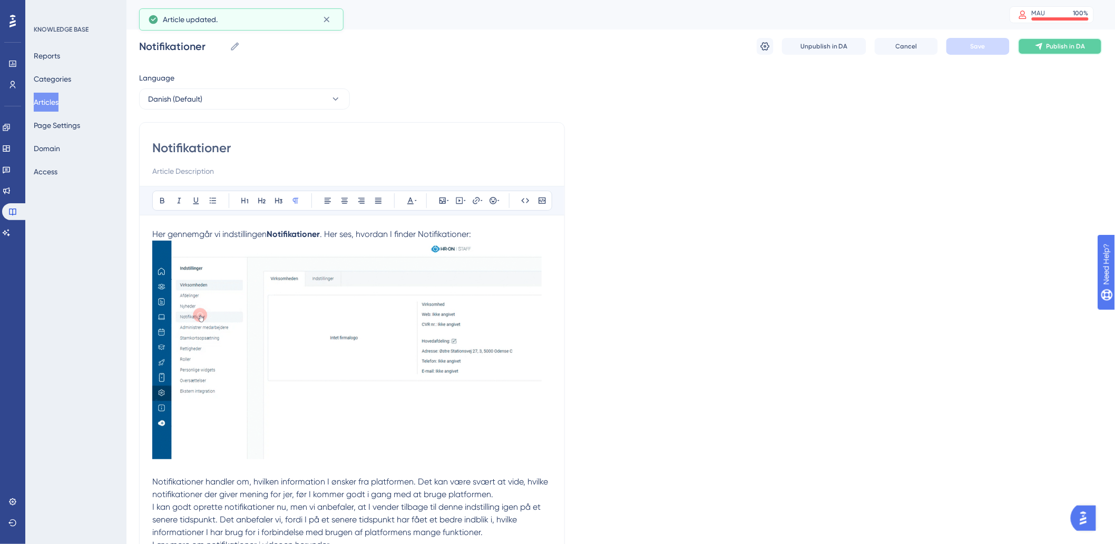
click at [1059, 46] on span "Publish in DA" at bounding box center [1065, 46] width 39 height 8
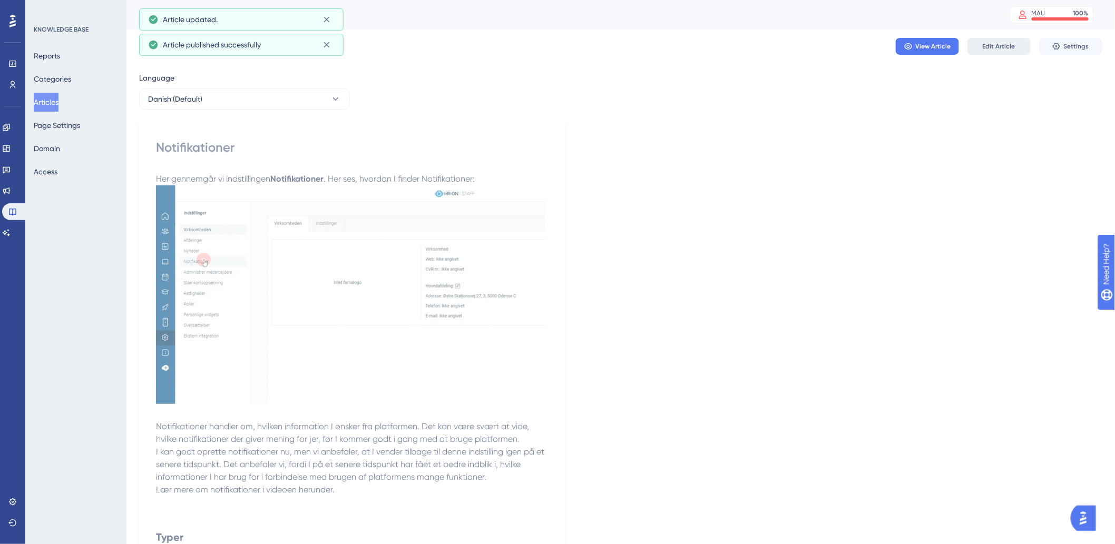
click at [994, 46] on span "Edit Article" at bounding box center [998, 46] width 33 height 8
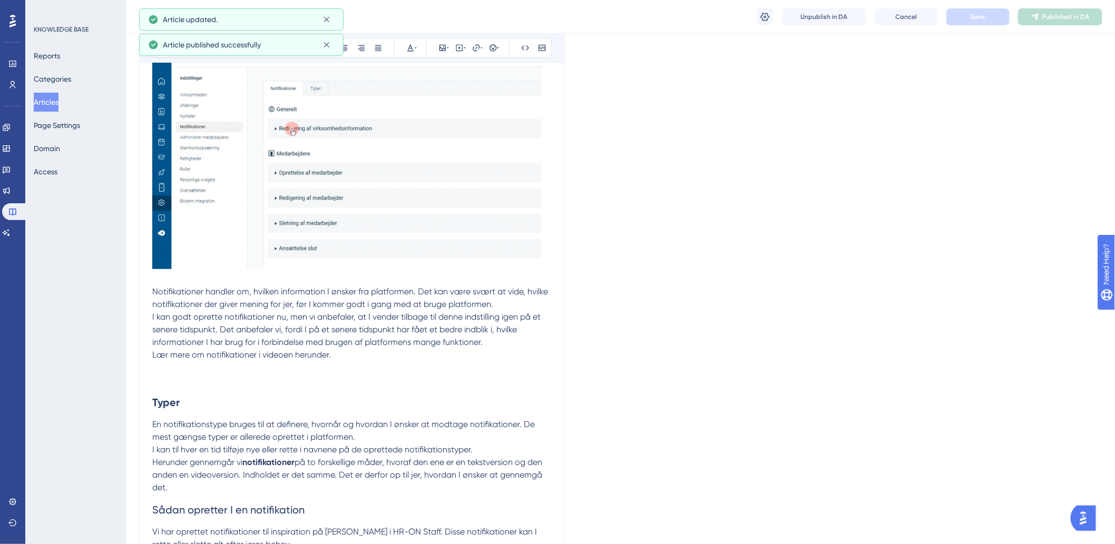
scroll to position [683, 0]
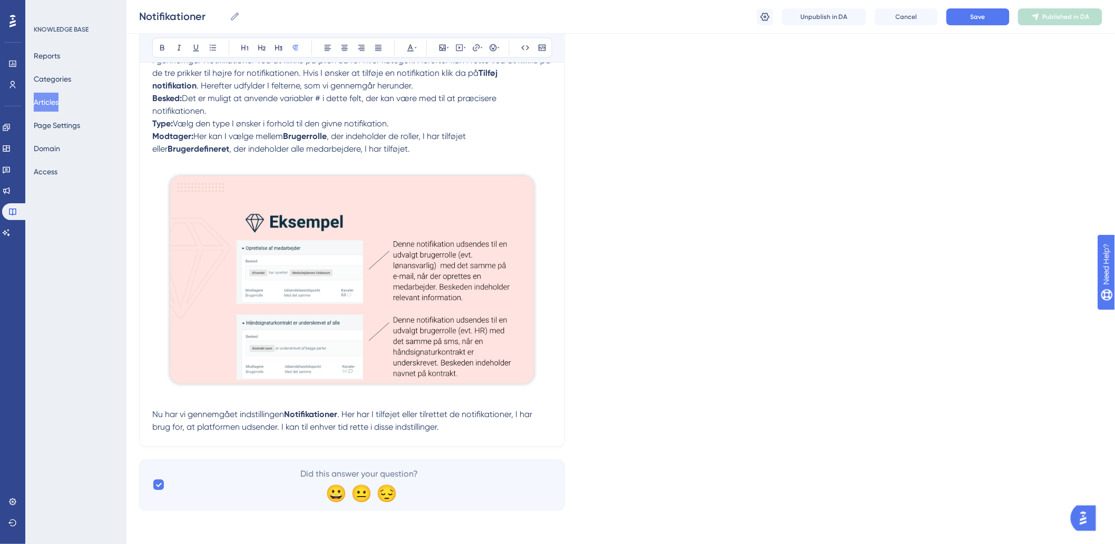
click at [457, 429] on p "Nu har vi gennemgået indstillingen Notifikationer . Her har I tilføjet eller ti…" at bounding box center [351, 421] width 399 height 25
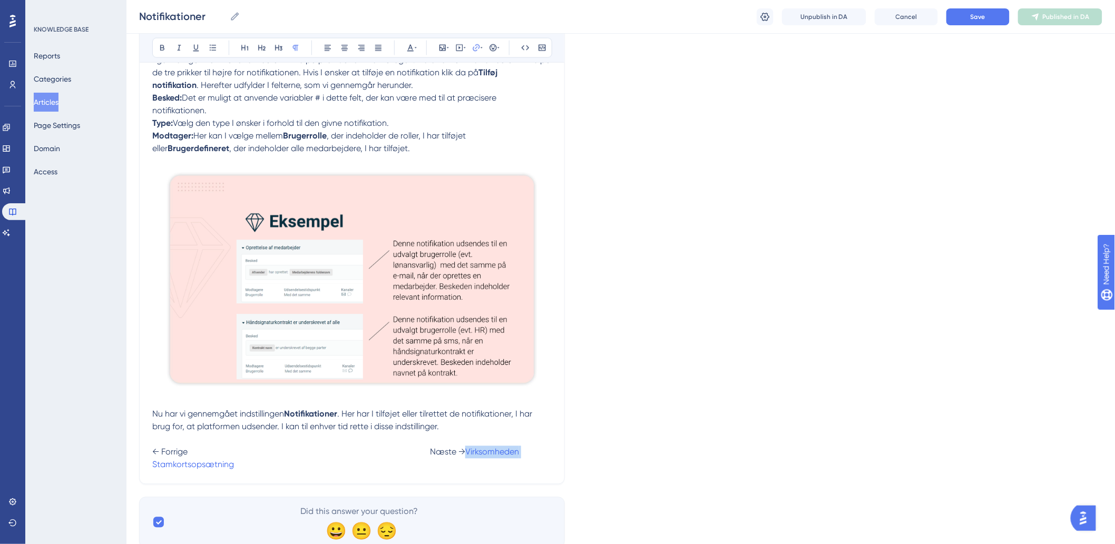
drag, startPoint x: 209, startPoint y: 469, endPoint x: 151, endPoint y: 472, distance: 58.0
drag, startPoint x: 405, startPoint y: 467, endPoint x: 513, endPoint y: 470, distance: 108.6
click at [513, 470] on p "Nu har vi gennemgået indstillingen Notifikationer . Her har I tilføjet eller ti…" at bounding box center [351, 439] width 399 height 63
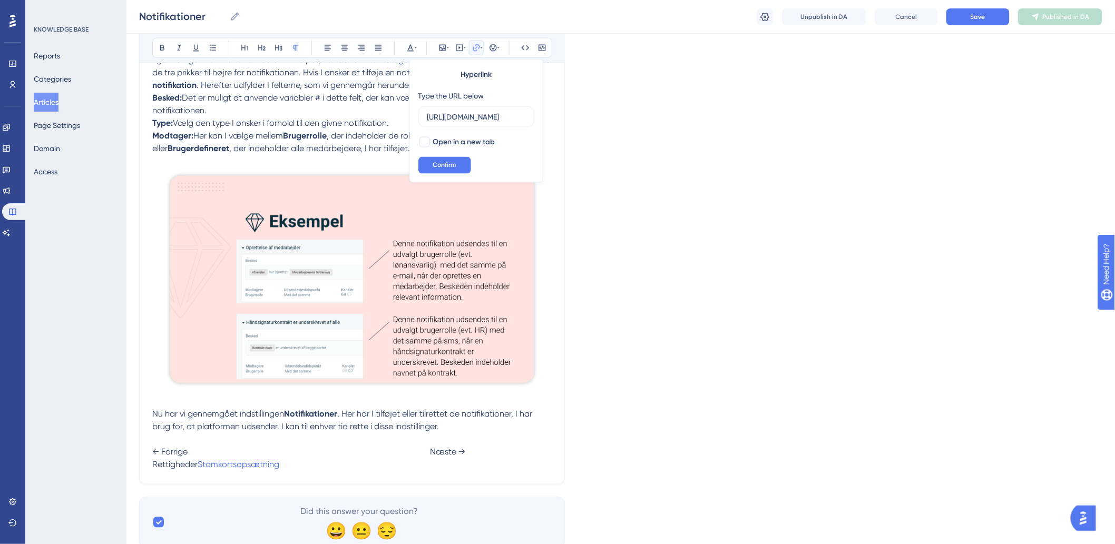
scroll to position [0, 109]
drag, startPoint x: 605, startPoint y: 436, endPoint x: 599, endPoint y: 437, distance: 5.4
drag, startPoint x: 199, startPoint y: 462, endPoint x: 153, endPoint y: 466, distance: 46.0
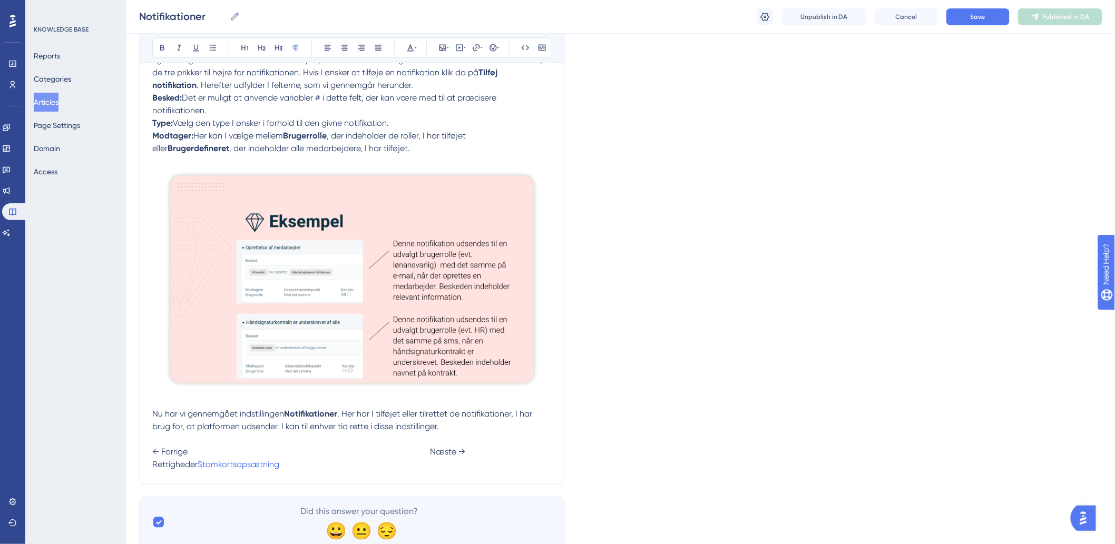
click at [153, 467] on span "← Forrige Næste → Rettigheder" at bounding box center [355, 458] width 406 height 23
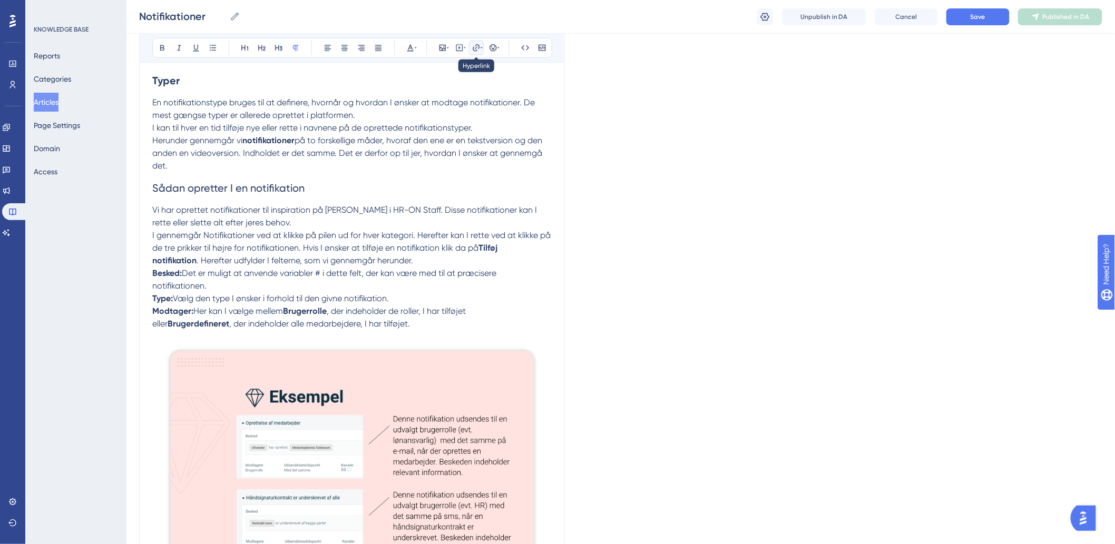
click at [470, 48] on button at bounding box center [476, 48] width 15 height 15
type input "h"
type input "[URL][DOMAIN_NAME]"
click at [432, 164] on button "Confirm" at bounding box center [444, 165] width 53 height 17
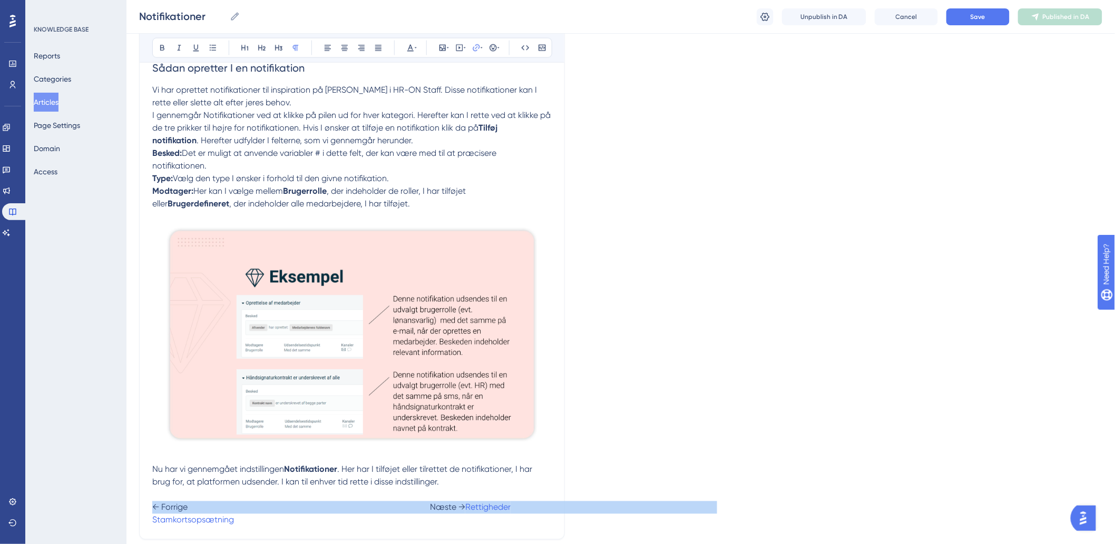
scroll to position [722, 0]
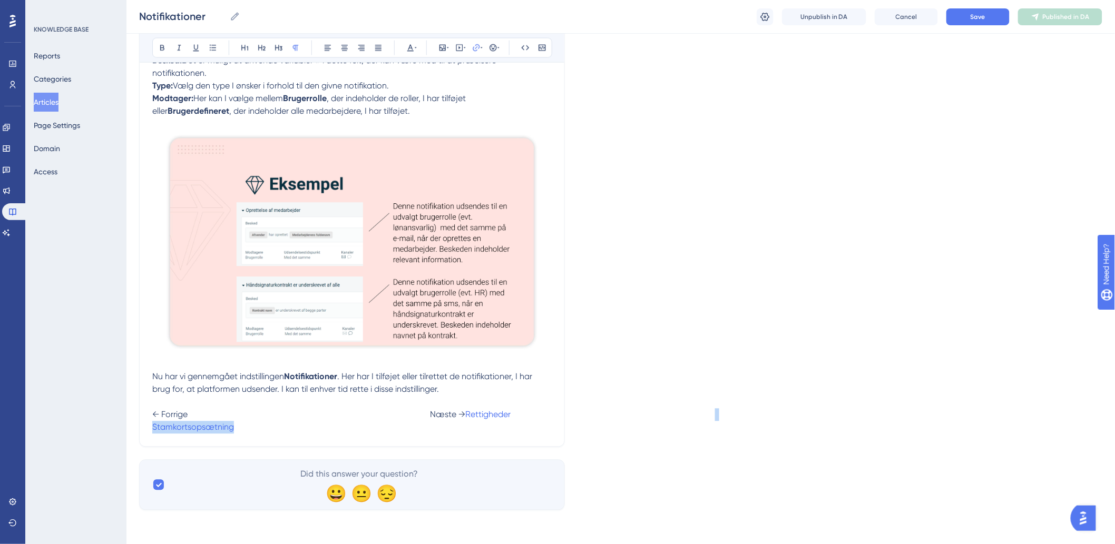
drag, startPoint x: 403, startPoint y: 428, endPoint x: 498, endPoint y: 430, distance: 94.8
click at [498, 430] on p "Nu har vi gennemgået indstillingen Notifikationer . Her har I tilføjet eller ti…" at bounding box center [351, 402] width 399 height 63
click at [497, 429] on p "Nu har vi gennemgået indstillingen Notifikationer . Her har I tilføjet eller ti…" at bounding box center [351, 402] width 399 height 63
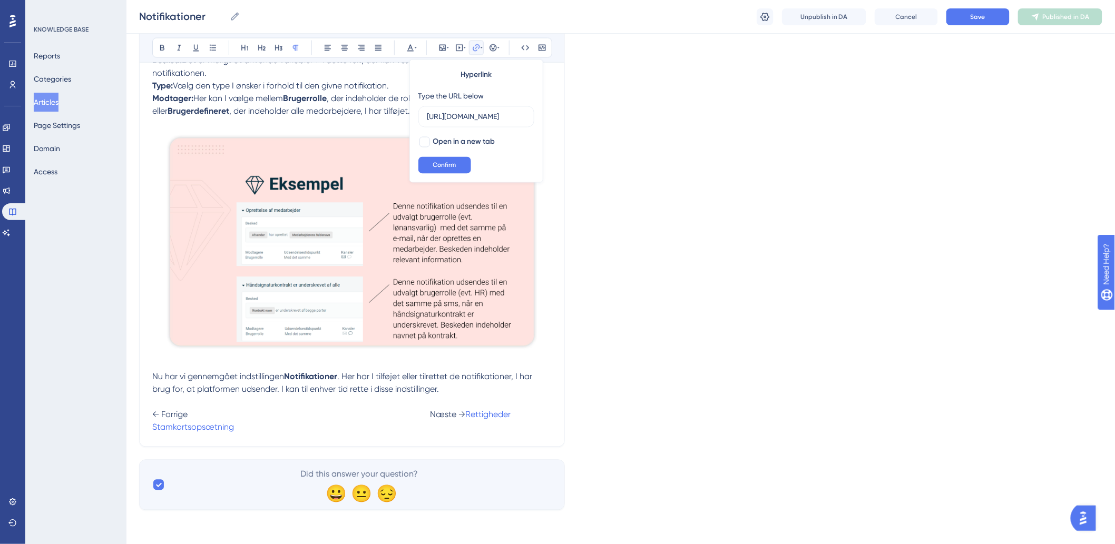
scroll to position [0, 109]
click at [511, 432] on p "Nu har vi gennemgået indstillingen Notifikationer . Her har I tilføjet eller ti…" at bounding box center [351, 402] width 399 height 63
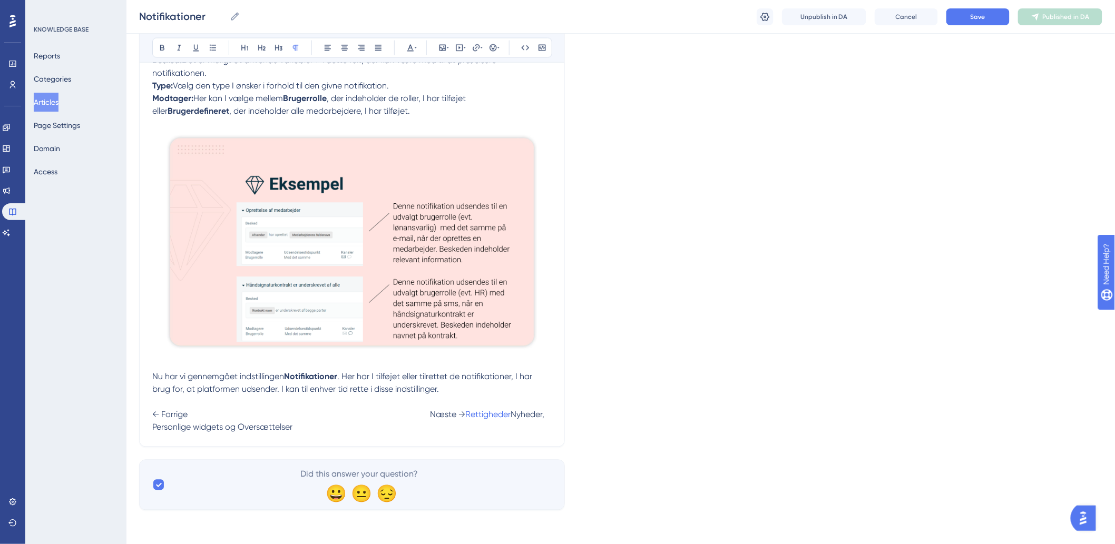
click at [398, 422] on p "Nu har vi gennemgået indstillingen Notifikationer . Her har I tilføjet eller ti…" at bounding box center [351, 402] width 399 height 63
drag, startPoint x: 535, startPoint y: 425, endPoint x: 353, endPoint y: 438, distance: 182.2
click at [477, 46] on icon at bounding box center [476, 48] width 8 height 8
type input "h"
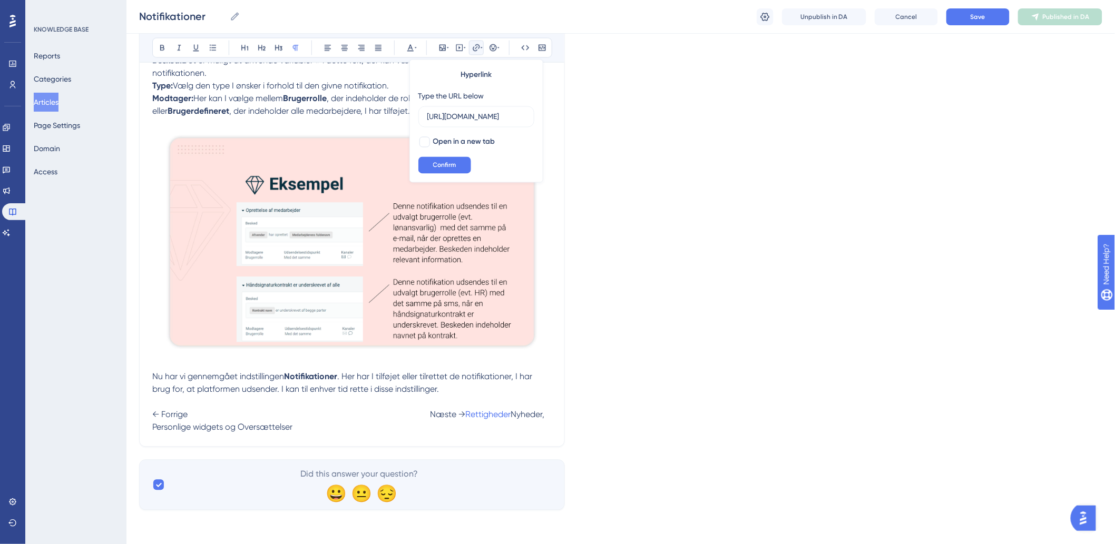
scroll to position [0, 199]
type input "[URL][DOMAIN_NAME]"
click at [430, 169] on button "Confirm" at bounding box center [444, 165] width 53 height 17
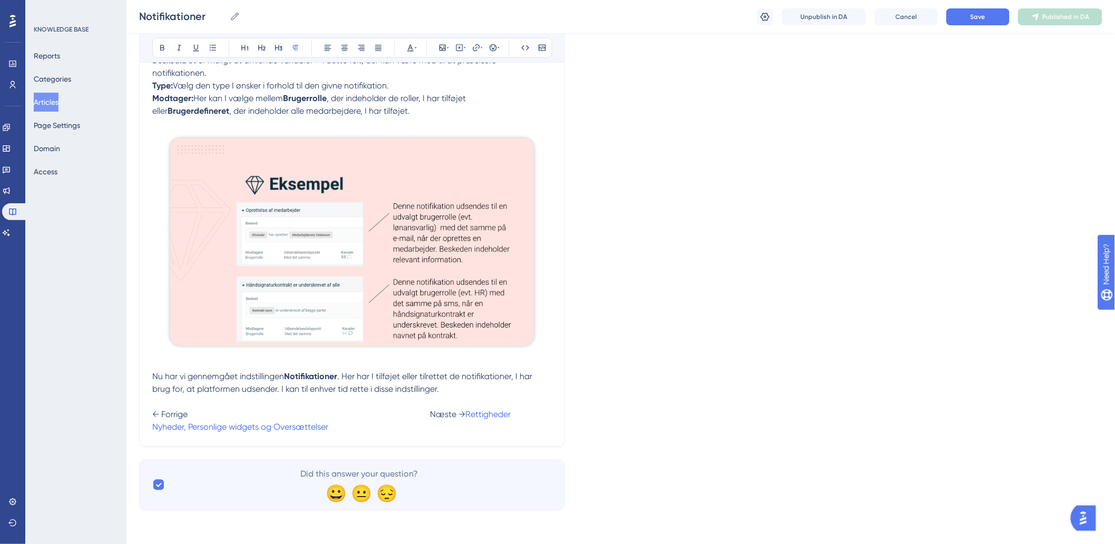
click at [264, 421] on p "Nu har vi gennemgået indstillingen Notifikationer . Her har I tilføjet eller ti…" at bounding box center [351, 402] width 399 height 63
click at [993, 12] on button "Save" at bounding box center [977, 16] width 63 height 17
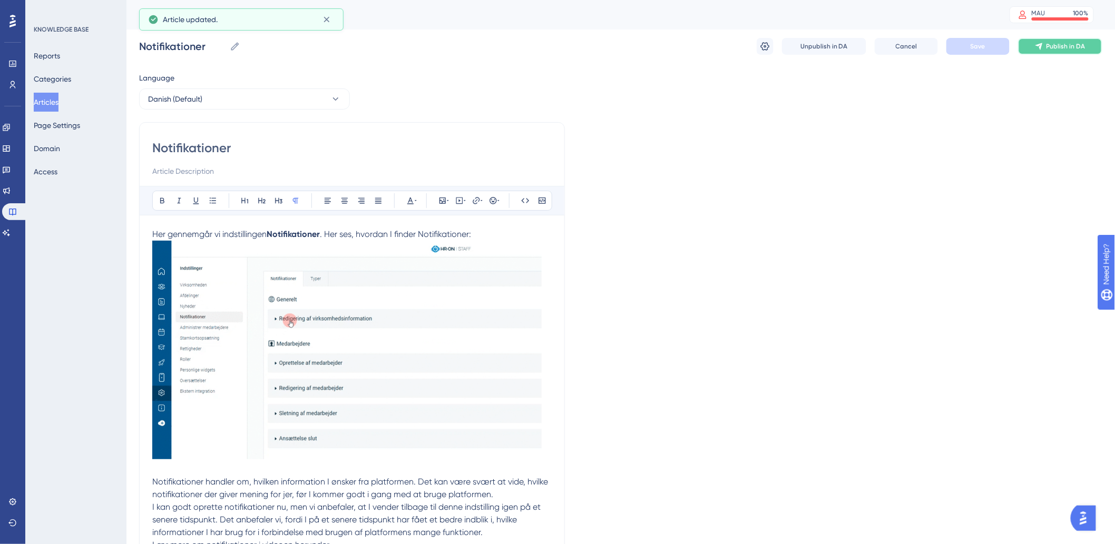
click at [1042, 45] on icon at bounding box center [1038, 46] width 7 height 7
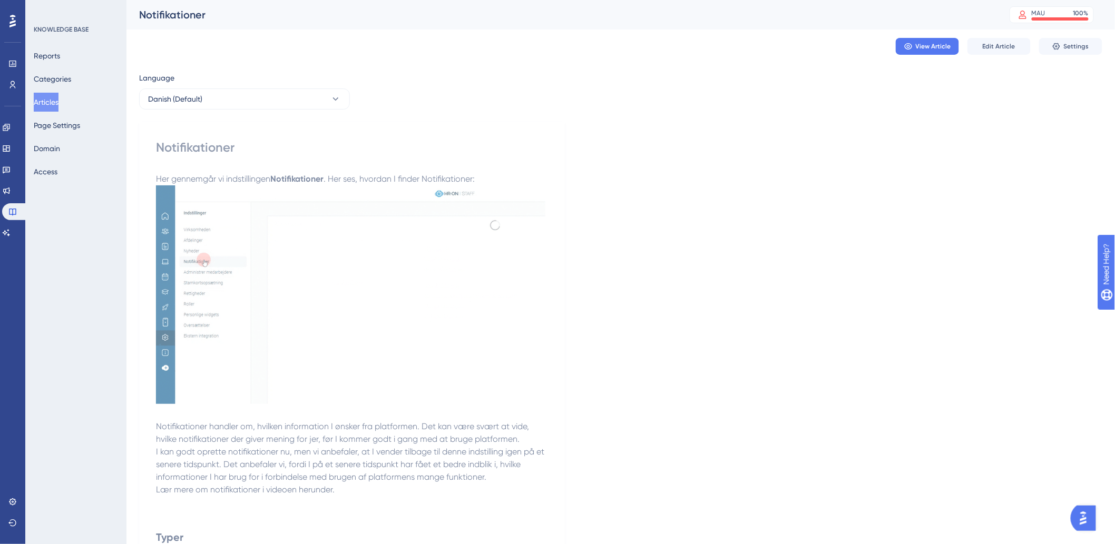
drag, startPoint x: 60, startPoint y: 104, endPoint x: 77, endPoint y: 108, distance: 18.4
click at [58, 104] on button "Articles" at bounding box center [46, 102] width 25 height 19
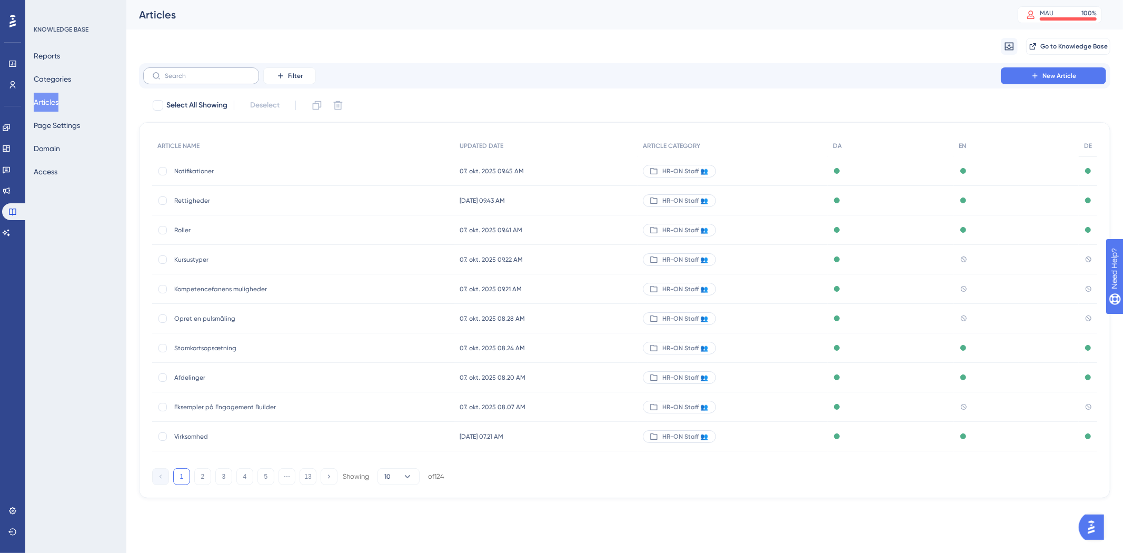
click at [220, 81] on label at bounding box center [201, 75] width 116 height 17
click at [220, 80] on input "text" at bounding box center [207, 75] width 85 height 7
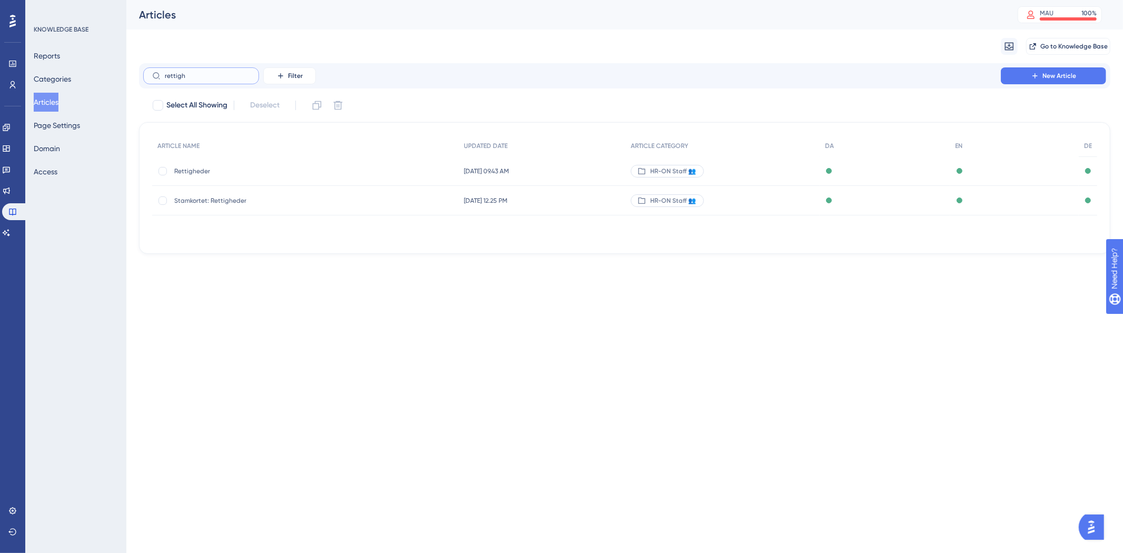
type input "rettigh"
click at [258, 174] on span "Rettigheder" at bounding box center [258, 171] width 169 height 8
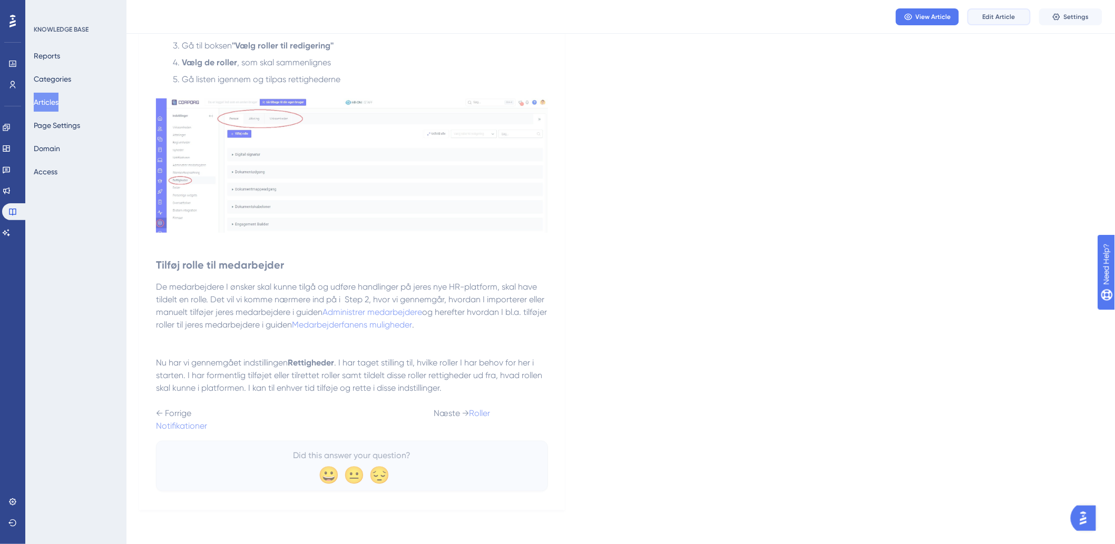
click at [1014, 22] on button "Edit Article" at bounding box center [998, 16] width 63 height 17
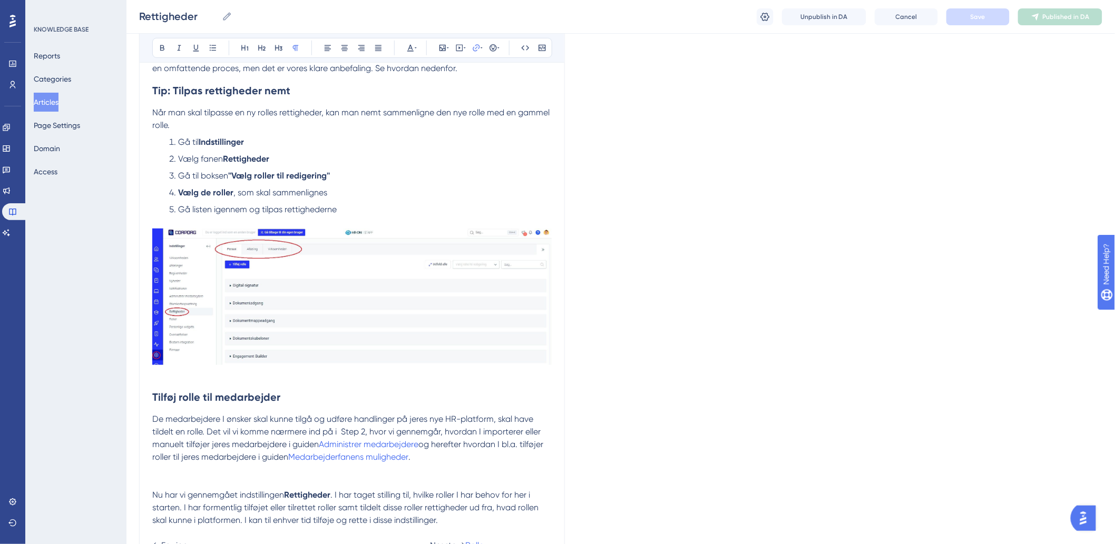
scroll to position [370, 0]
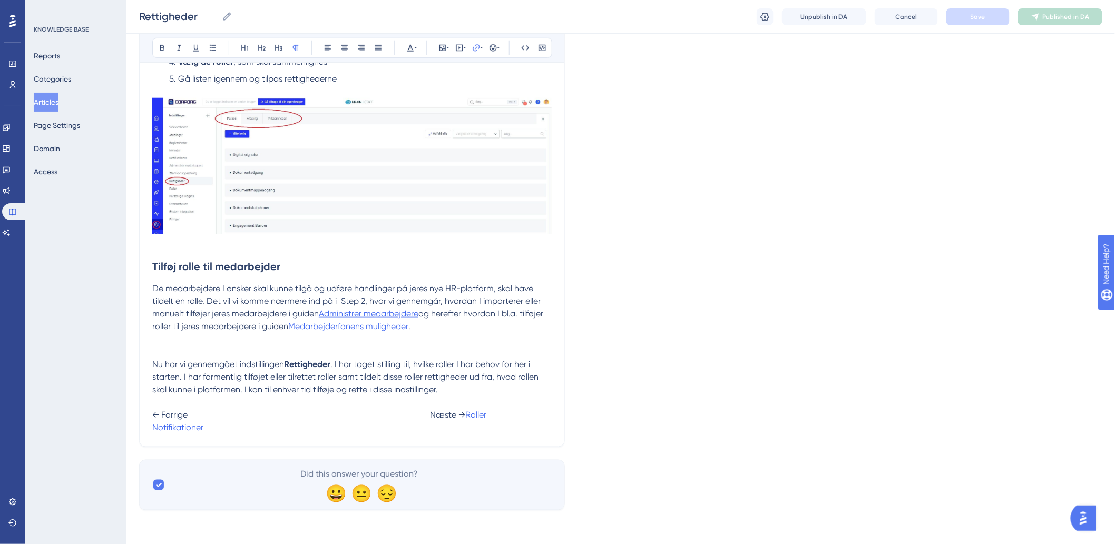
drag, startPoint x: 423, startPoint y: 313, endPoint x: 323, endPoint y: 318, distance: 100.7
click at [323, 318] on p "De medarbejdere I ønsker skal kunne tilgå og udføre handlinger på jeres nye HR-…" at bounding box center [351, 307] width 399 height 51
drag, startPoint x: 484, startPoint y: 137, endPoint x: 488, endPoint y: 132, distance: 6.7
click at [484, 137] on span "Open in a new tab" at bounding box center [464, 142] width 62 height 13
checkbox input "true"
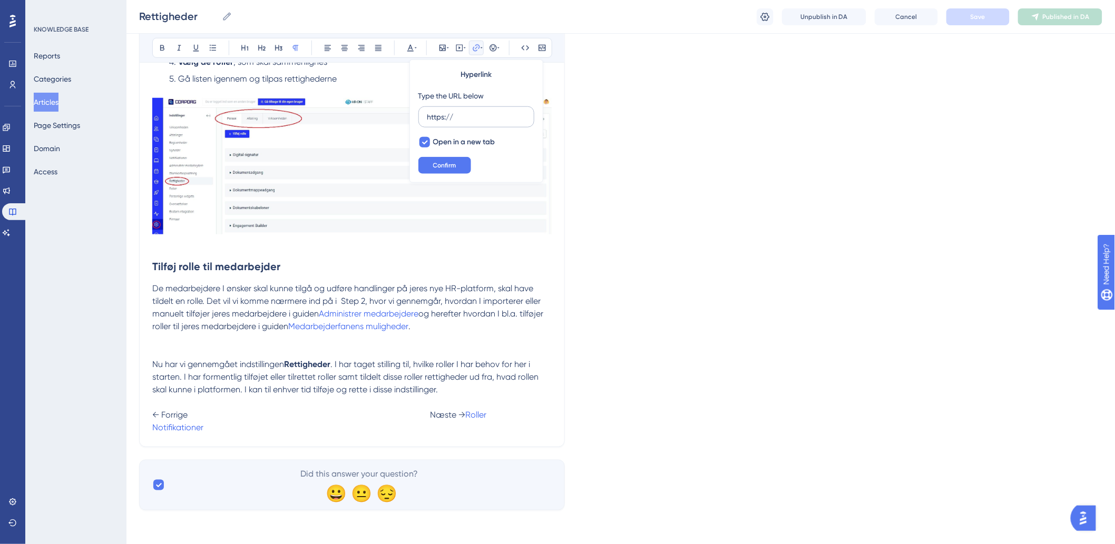
click at [494, 123] on label "https://" at bounding box center [476, 116] width 116 height 21
click at [494, 123] on input "https://" at bounding box center [476, 117] width 98 height 12
type input "h"
paste input "[URL][DOMAIN_NAME]"
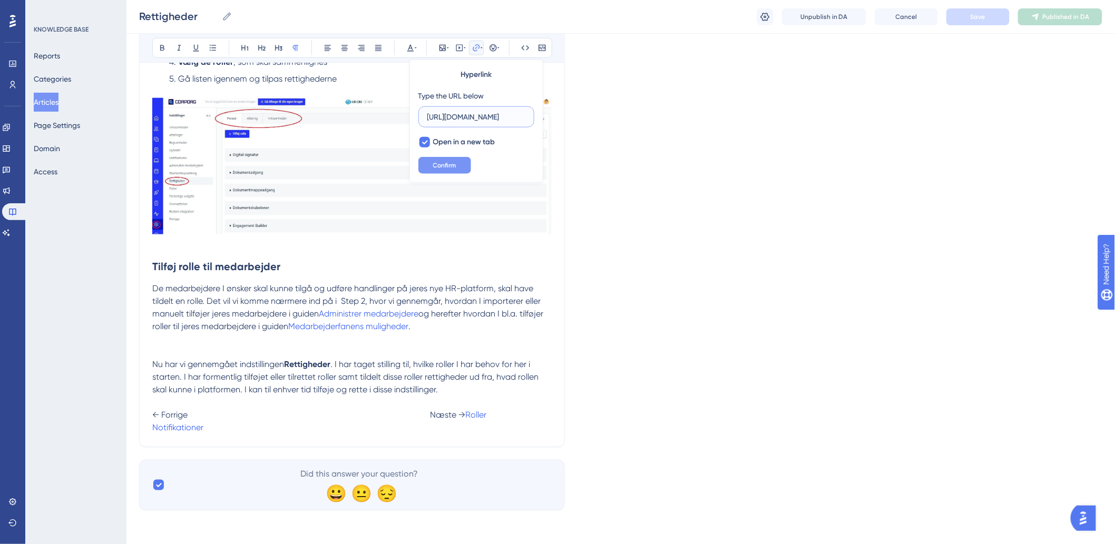
type input "[URL][DOMAIN_NAME]"
click at [458, 161] on button "Confirm" at bounding box center [444, 165] width 53 height 17
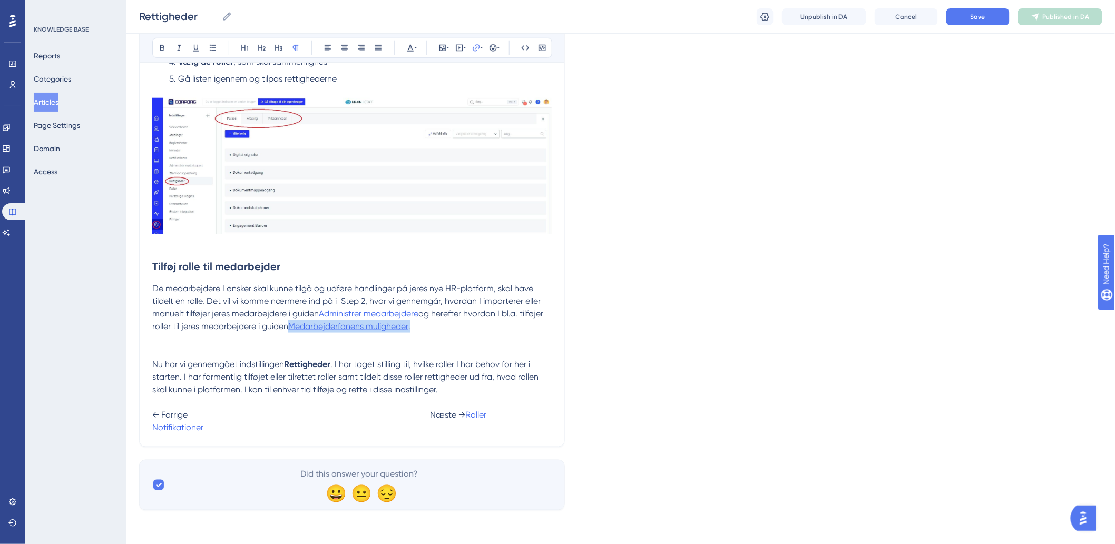
drag, startPoint x: 415, startPoint y: 328, endPoint x: 295, endPoint y: 329, distance: 119.6
click at [295, 329] on p "De medarbejdere I ønsker skal kunne tilgå og udføre handlinger på jeres nye HR-…" at bounding box center [351, 307] width 399 height 51
drag, startPoint x: 419, startPoint y: 328, endPoint x: 292, endPoint y: 328, distance: 126.9
click at [292, 328] on p "De medarbejdere I ønsker skal kunne tilgå og udføre handlinger på jeres nye HR-…" at bounding box center [351, 307] width 399 height 51
type input "h"
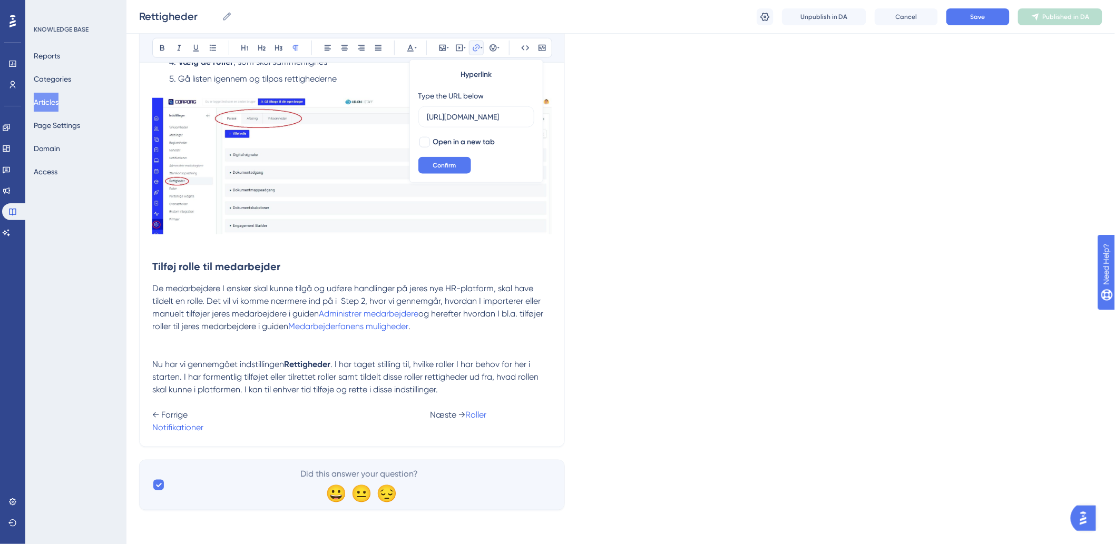
scroll to position [0, 157]
type input "[URL][DOMAIN_NAME]"
click at [420, 138] on div at bounding box center [424, 142] width 11 height 11
checkbox input "true"
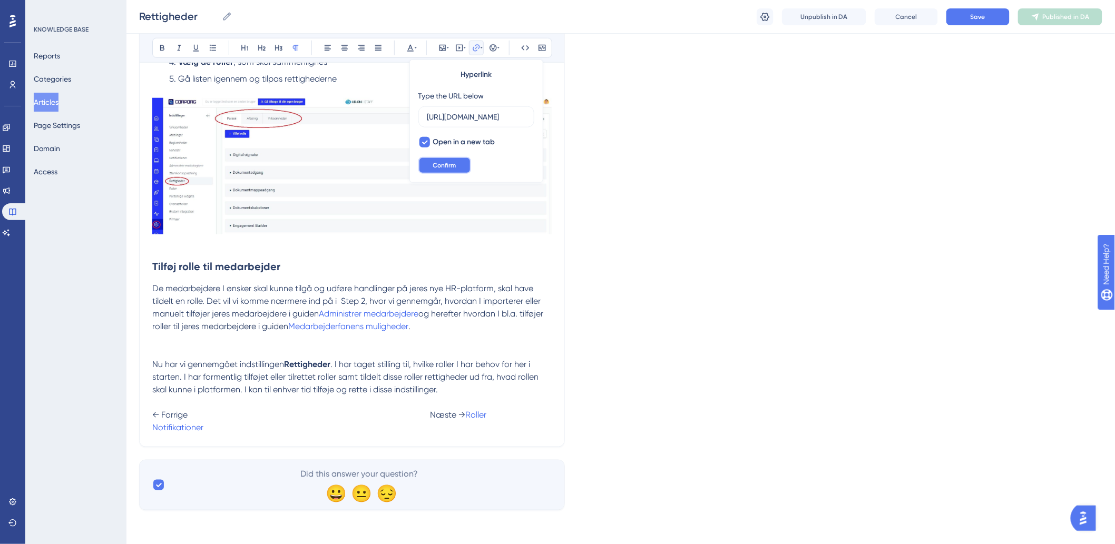
click at [450, 166] on span "Confirm" at bounding box center [444, 165] width 23 height 8
click at [454, 319] on p "De medarbejdere I ønsker skal kunne tilgå og udføre handlinger på jeres nye HR-…" at bounding box center [351, 307] width 399 height 51
click at [981, 19] on span "Save" at bounding box center [977, 17] width 15 height 8
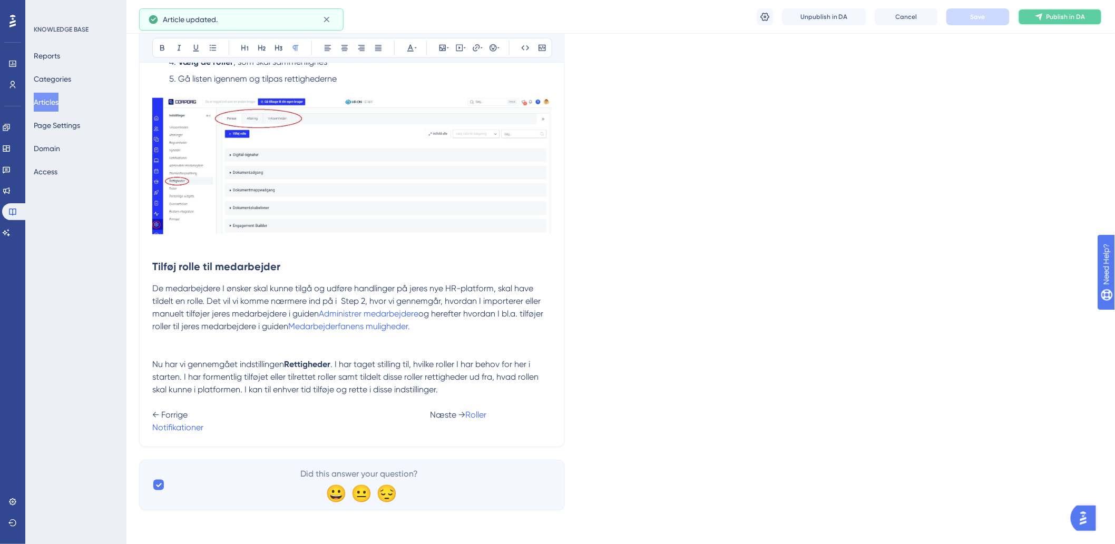
click at [1056, 17] on span "Publish in DA" at bounding box center [1065, 17] width 39 height 8
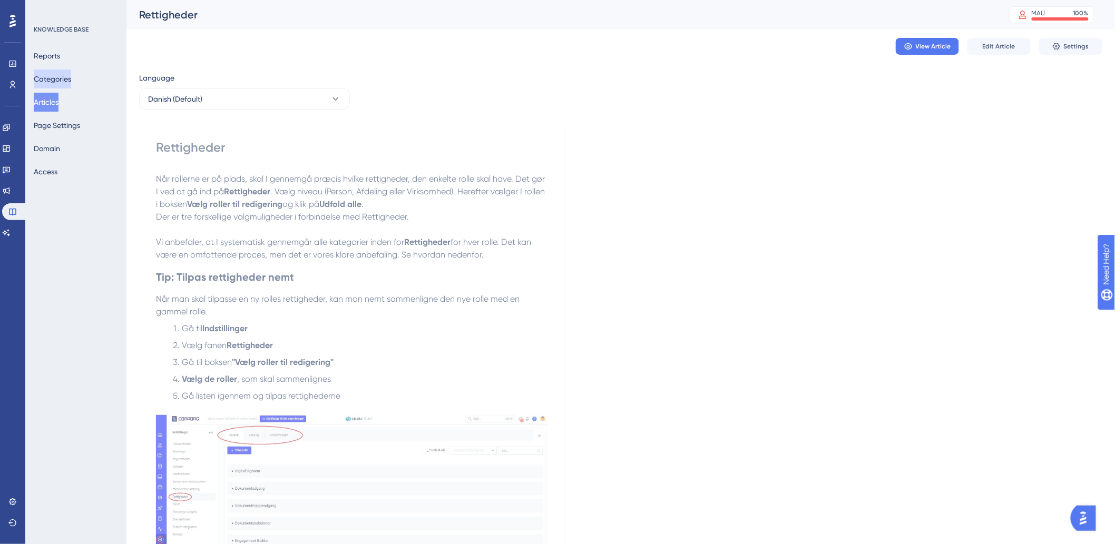
drag, startPoint x: 49, startPoint y: 77, endPoint x: 50, endPoint y: 106, distance: 29.0
click at [49, 77] on button "Categories" at bounding box center [52, 79] width 37 height 19
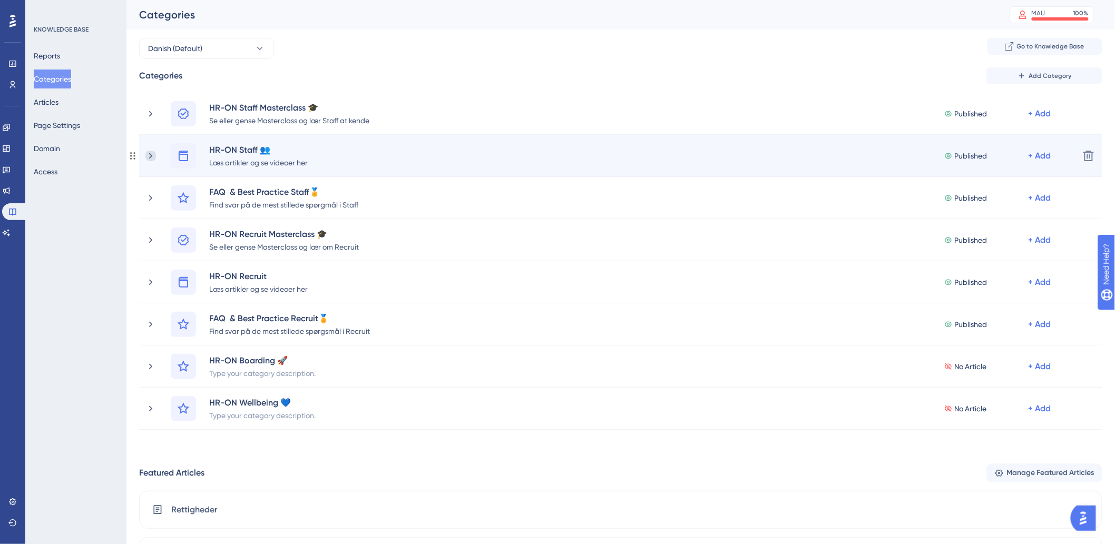
click at [154, 158] on icon at bounding box center [150, 156] width 11 height 11
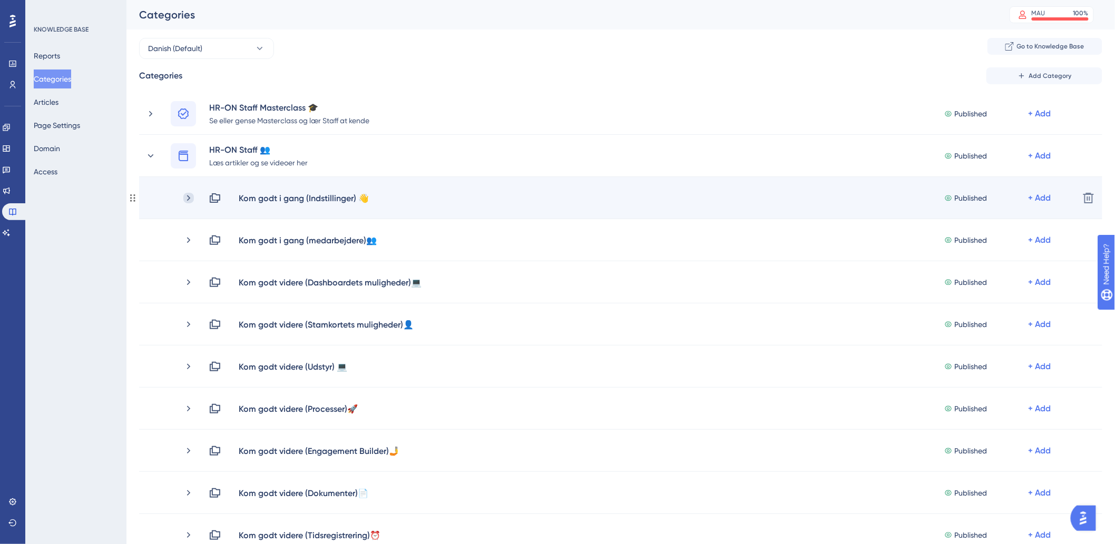
click at [183, 199] on icon at bounding box center [188, 198] width 11 height 11
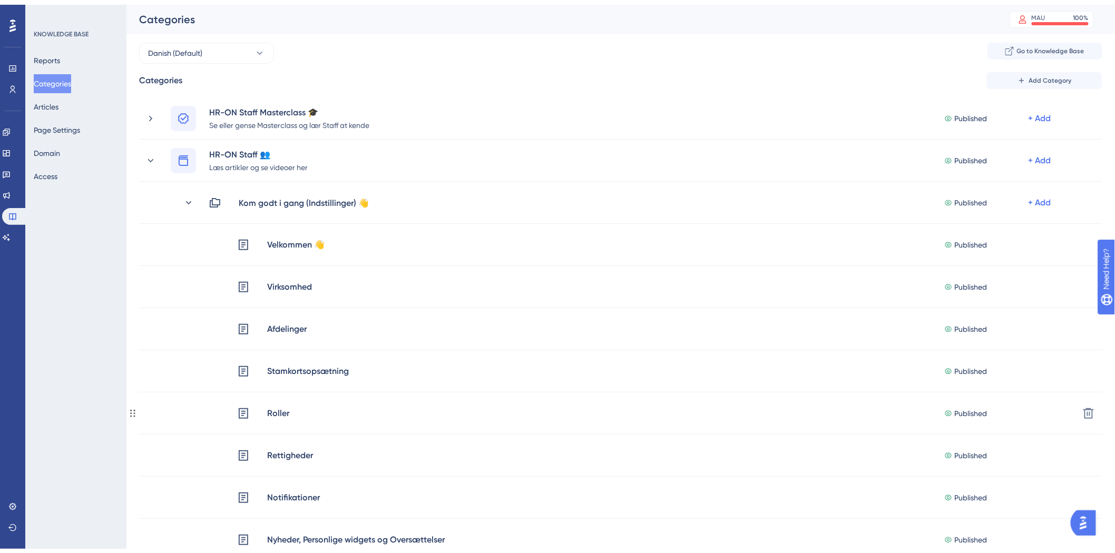
scroll to position [292, 0]
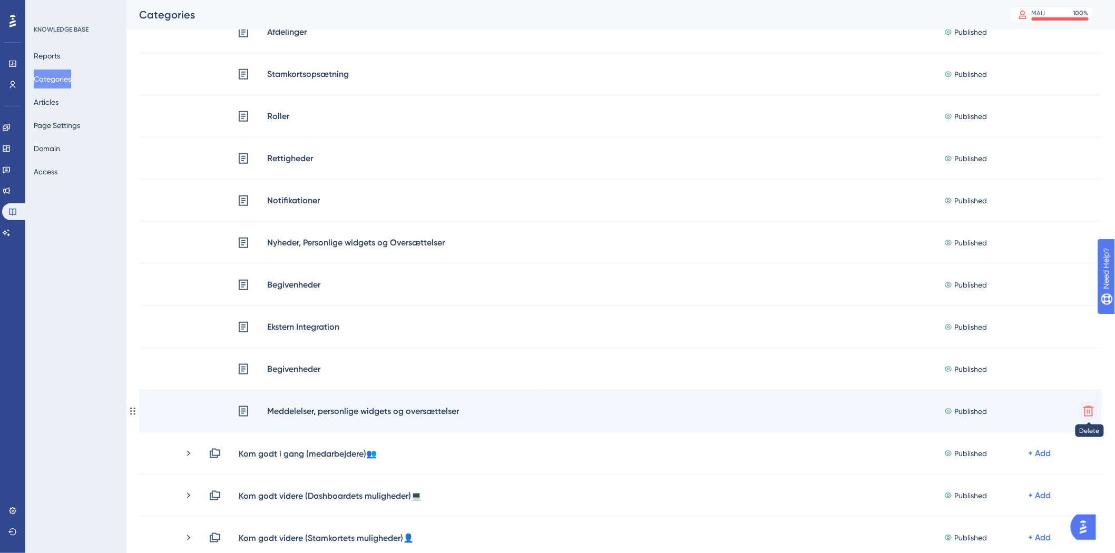
click at [1094, 408] on icon at bounding box center [1088, 411] width 13 height 13
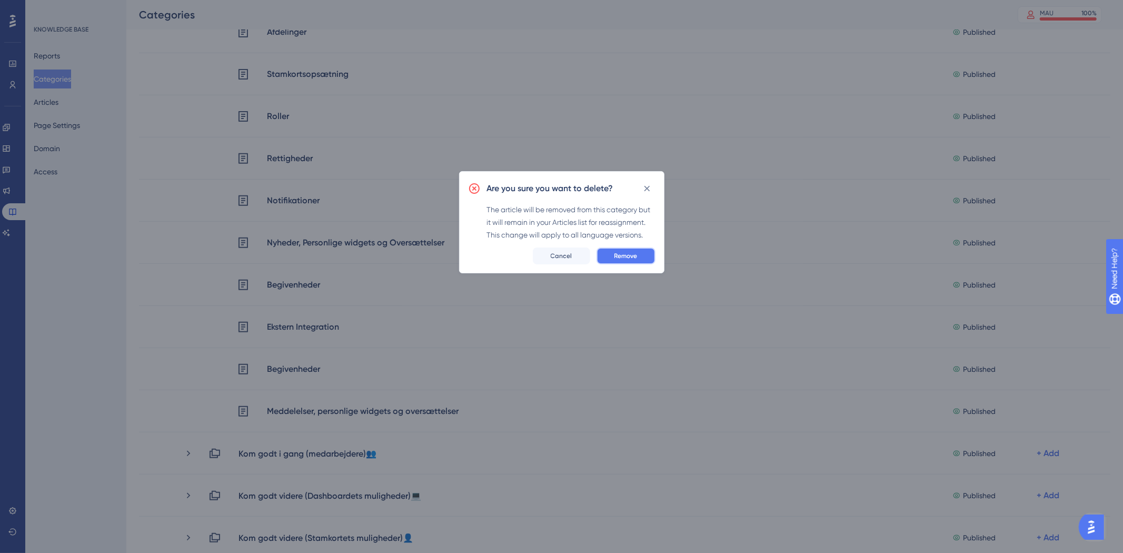
click at [639, 260] on button "Remove" at bounding box center [626, 256] width 59 height 17
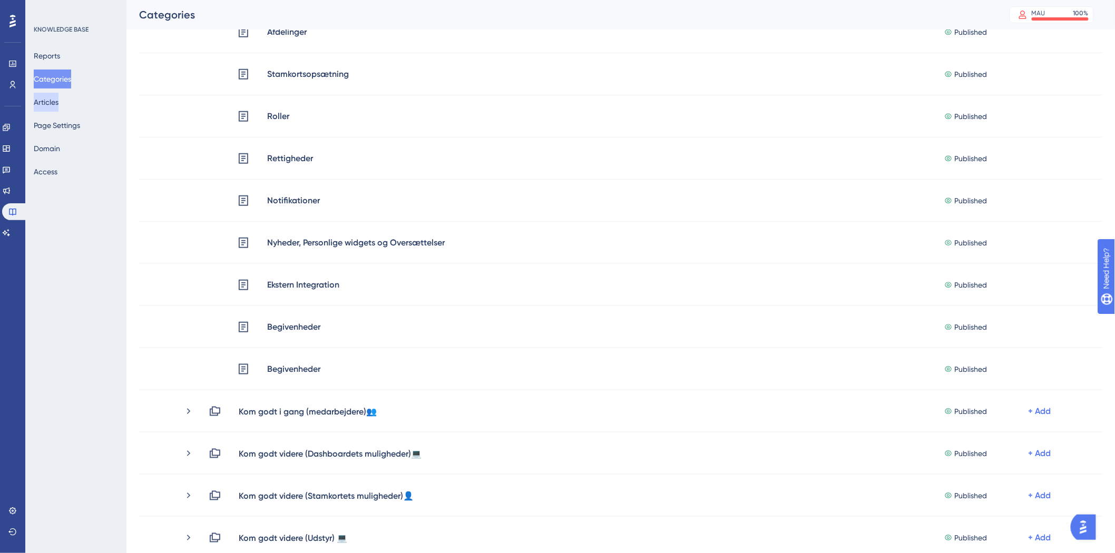
click at [58, 106] on button "Articles" at bounding box center [46, 102] width 25 height 19
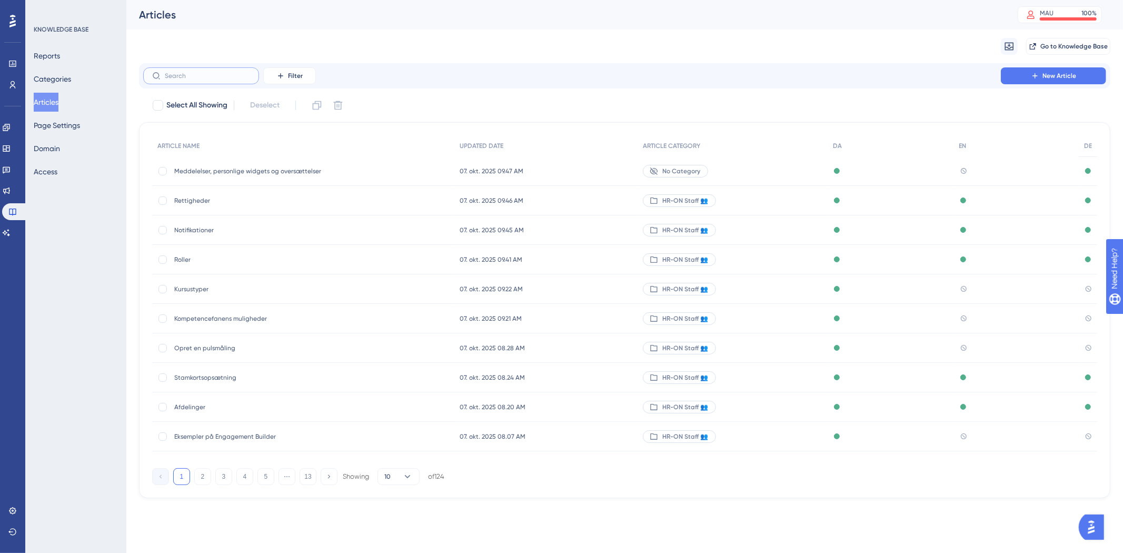
click at [235, 73] on input "text" at bounding box center [207, 75] width 85 height 7
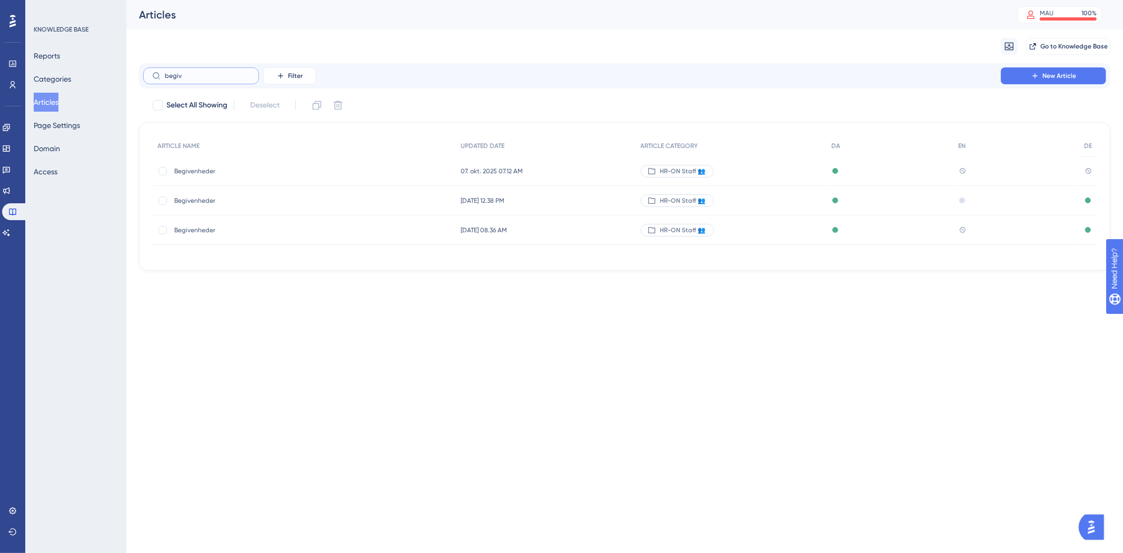
type input "begiv"
click at [196, 167] on span "Begivenheder" at bounding box center [258, 171] width 169 height 8
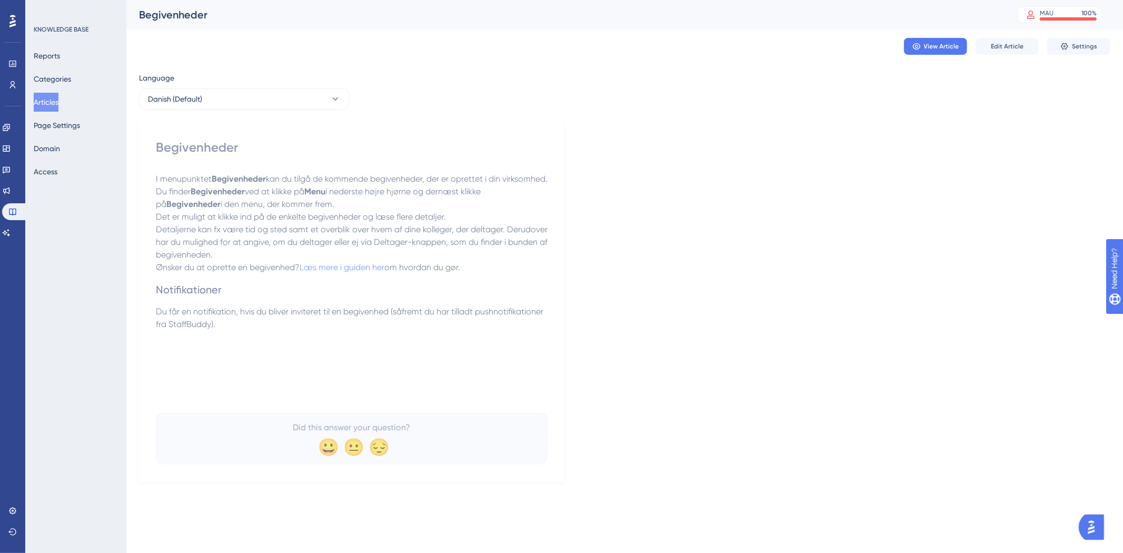
click at [51, 99] on button "Articles" at bounding box center [46, 102] width 25 height 19
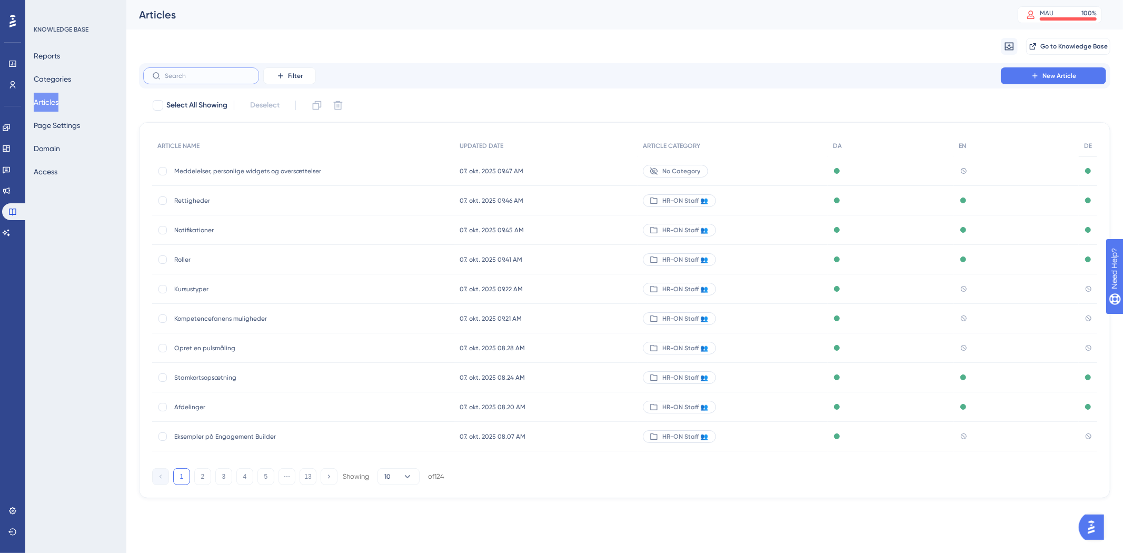
click at [216, 75] on input "text" at bounding box center [207, 75] width 85 height 7
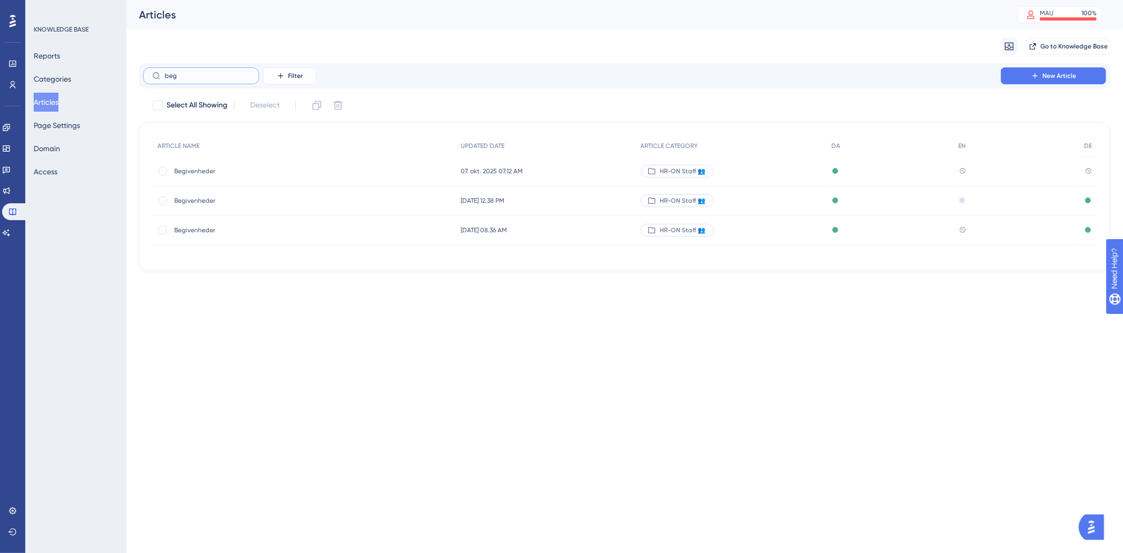
type input "beg"
click at [269, 202] on span "Begivenheder" at bounding box center [258, 200] width 169 height 8
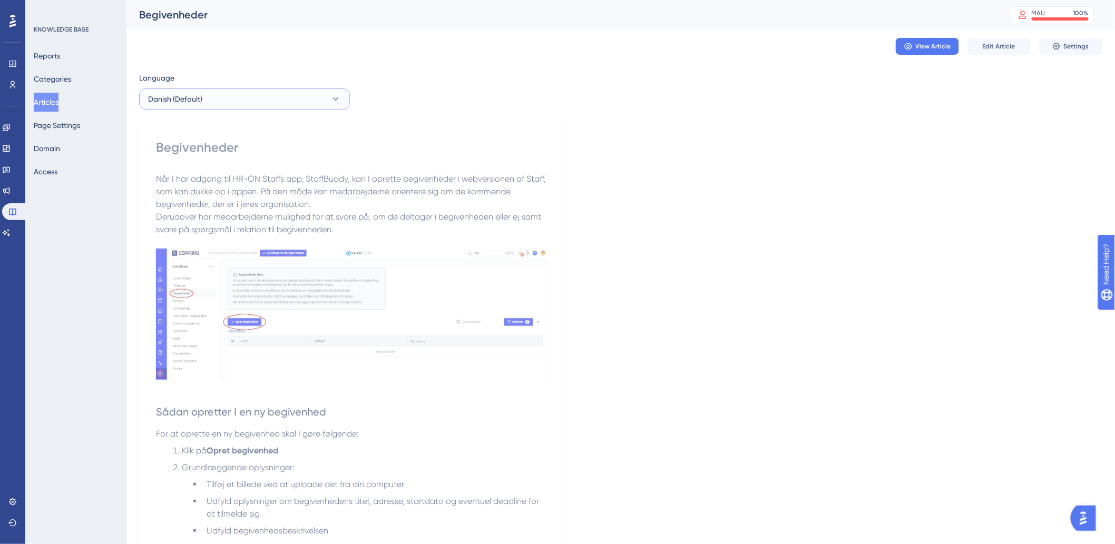
click at [272, 98] on button "Danish (Default)" at bounding box center [244, 98] width 211 height 21
click at [233, 152] on button "English English Draft" at bounding box center [244, 152] width 197 height 21
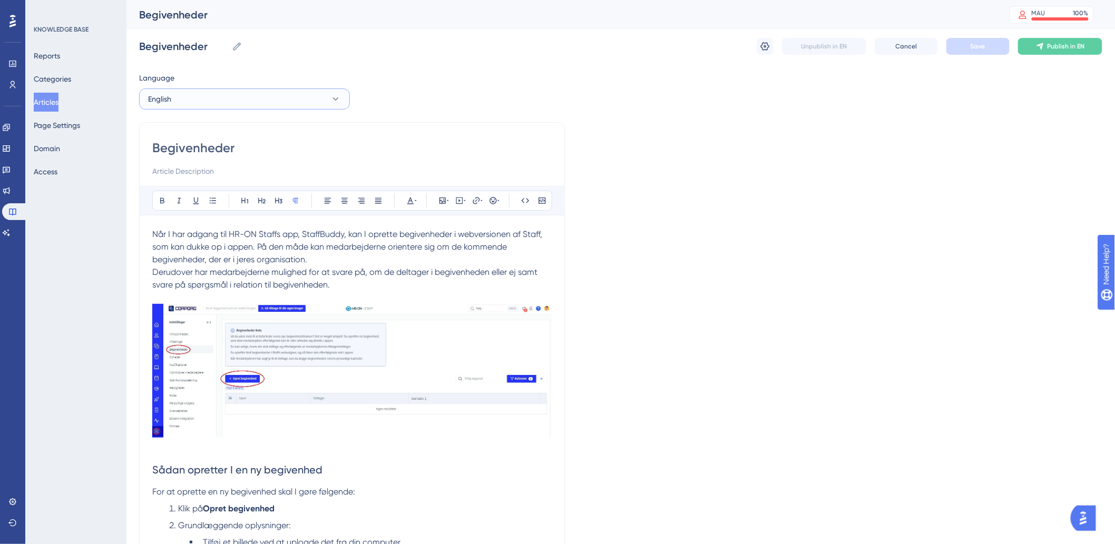
click at [220, 96] on button "English" at bounding box center [244, 98] width 211 height 21
click at [213, 175] on button "German German Published" at bounding box center [244, 173] width 197 height 21
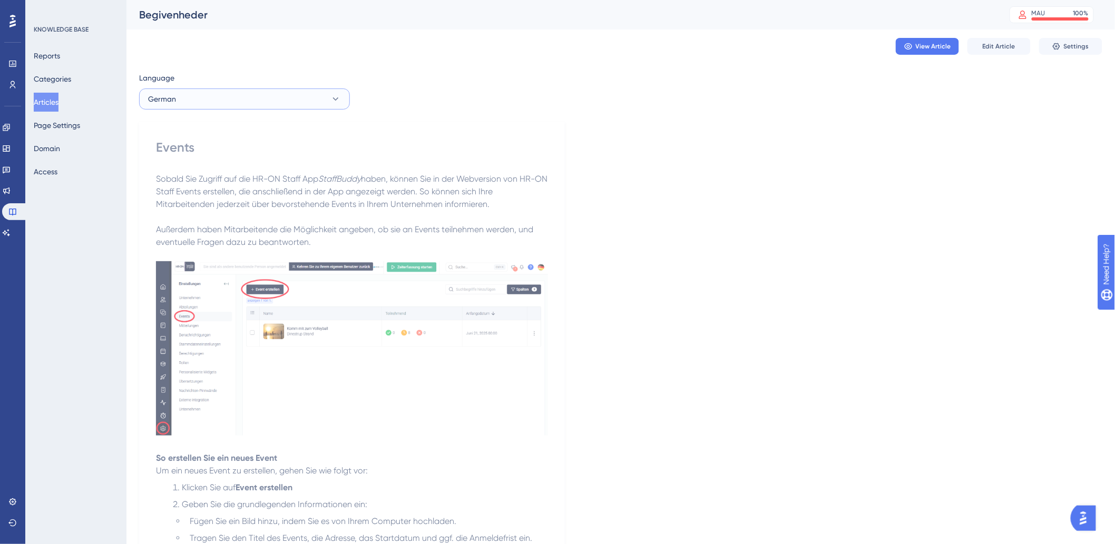
click at [234, 102] on button "German" at bounding box center [244, 98] width 211 height 21
click at [225, 152] on button "English English Draft" at bounding box center [244, 152] width 197 height 21
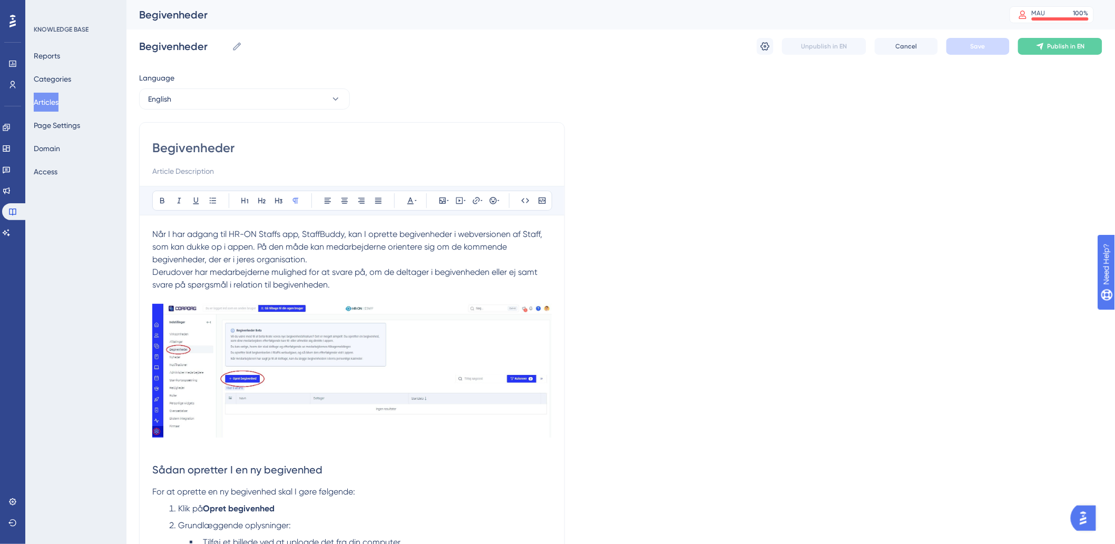
click at [53, 103] on button "Articles" at bounding box center [46, 102] width 25 height 19
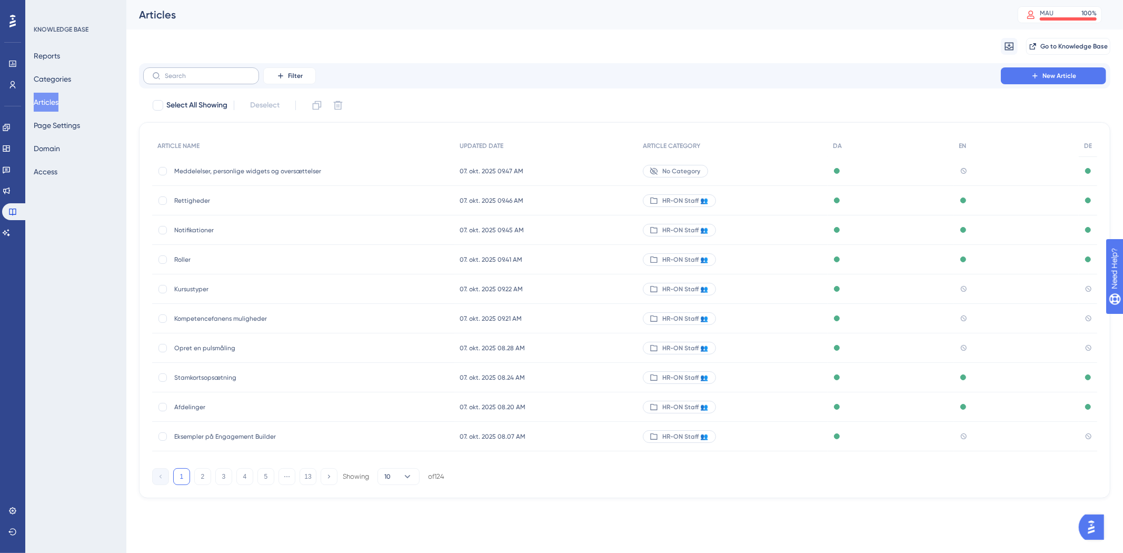
click at [237, 81] on label at bounding box center [201, 75] width 116 height 17
click at [237, 80] on input "text" at bounding box center [207, 75] width 85 height 7
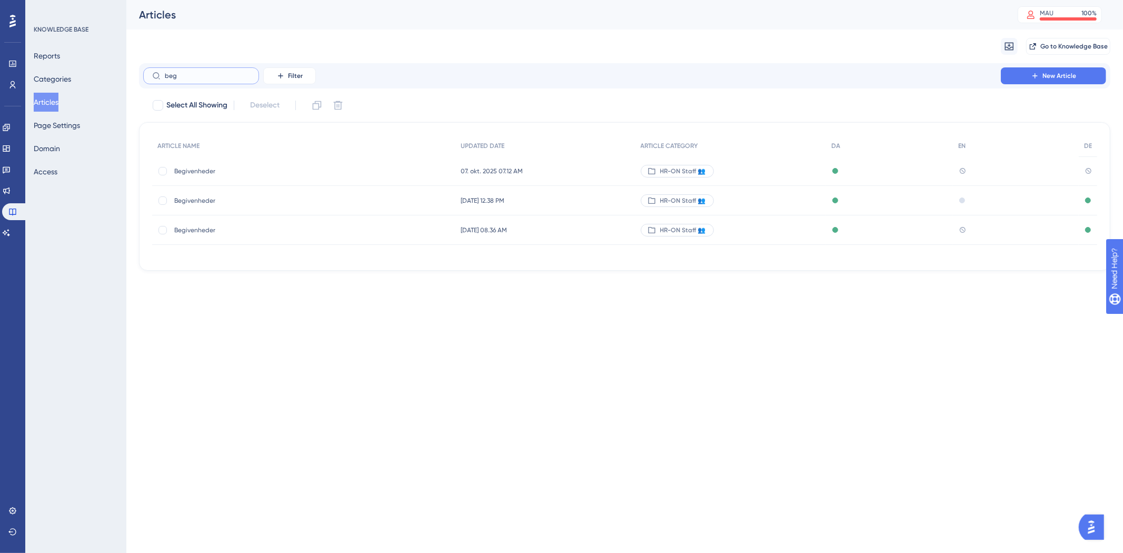
type input "beg"
click at [195, 233] on span "Begivenheder" at bounding box center [258, 230] width 169 height 8
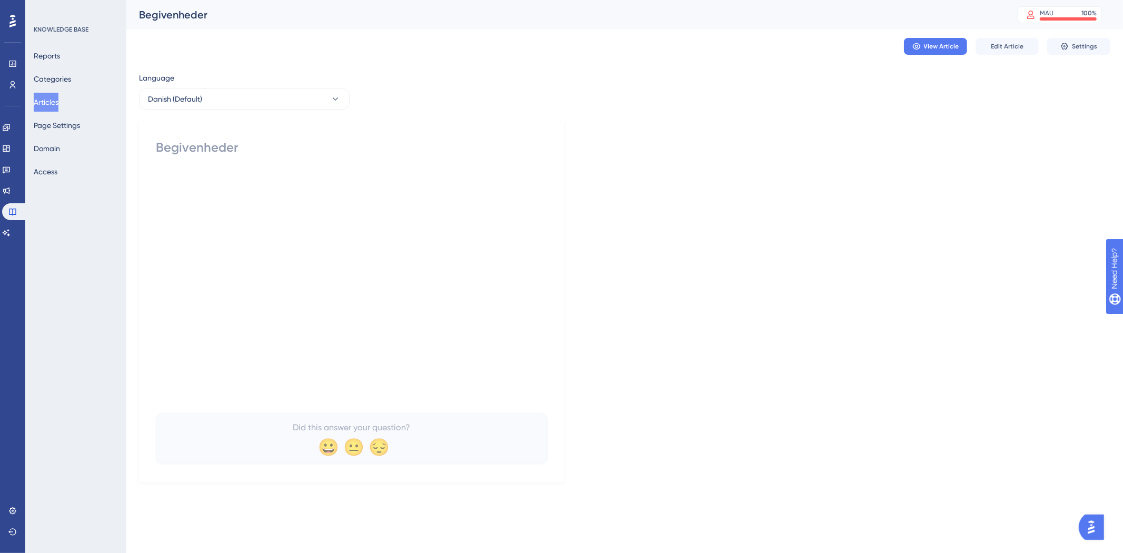
click at [40, 103] on button "Articles" at bounding box center [46, 102] width 25 height 19
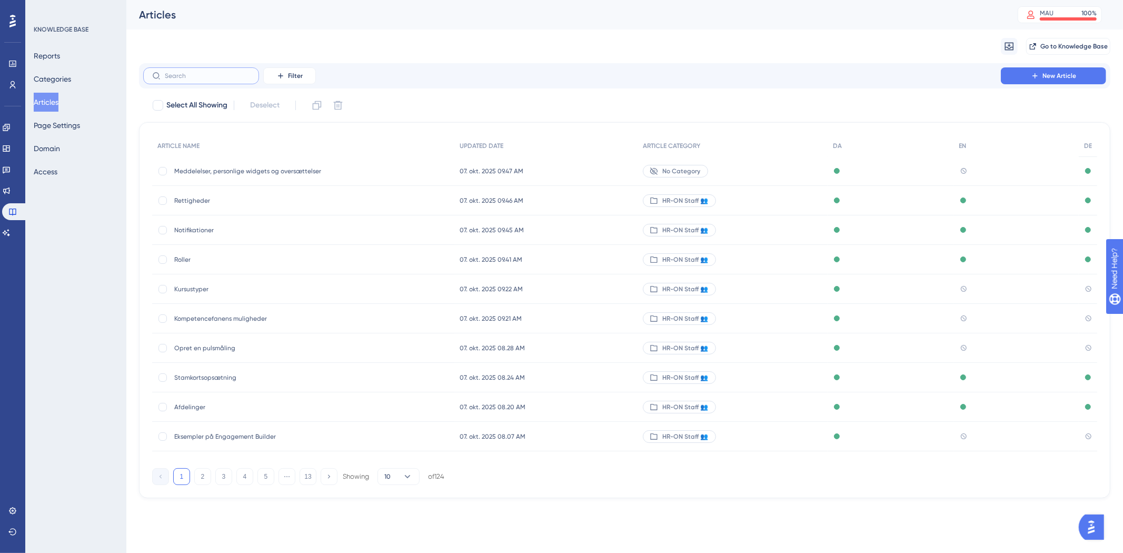
click at [237, 74] on input "text" at bounding box center [207, 75] width 85 height 7
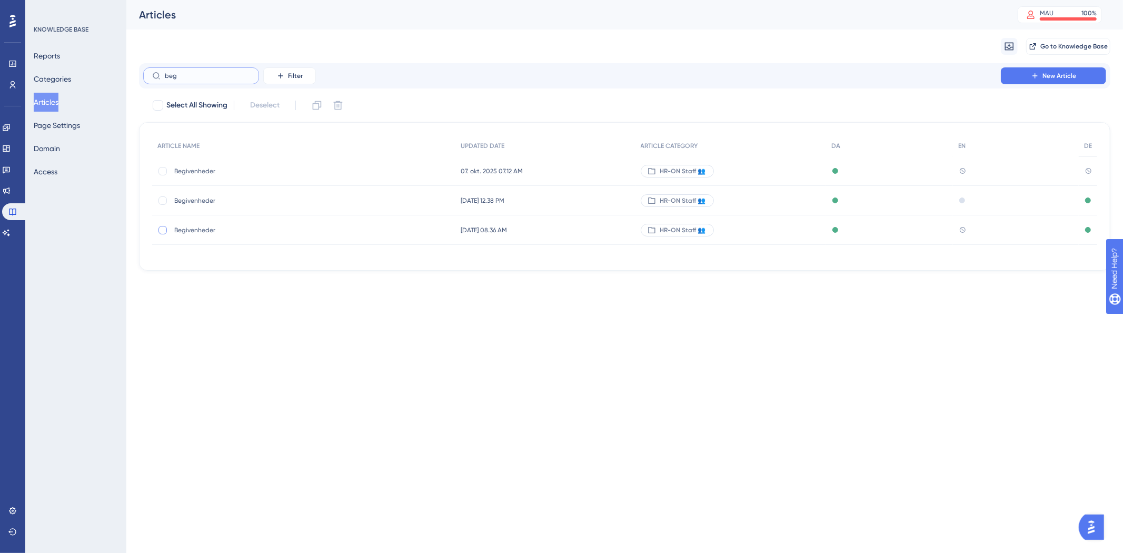
type input "beg"
click at [160, 230] on div at bounding box center [163, 230] width 8 height 8
click at [338, 107] on icon at bounding box center [338, 105] width 11 height 11
checkbox input "false"
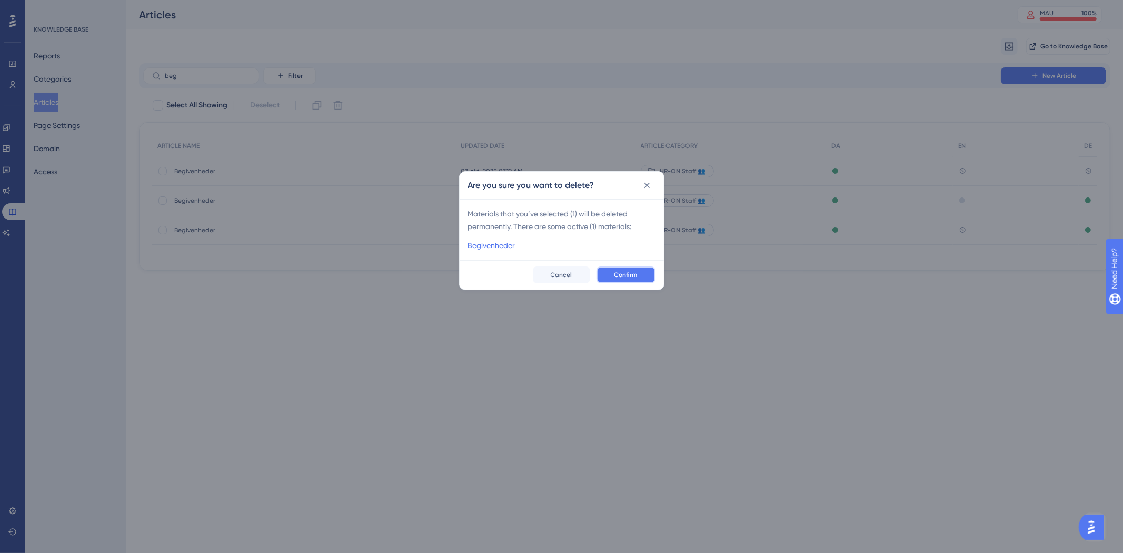
click at [630, 271] on span "Confirm" at bounding box center [626, 275] width 23 height 8
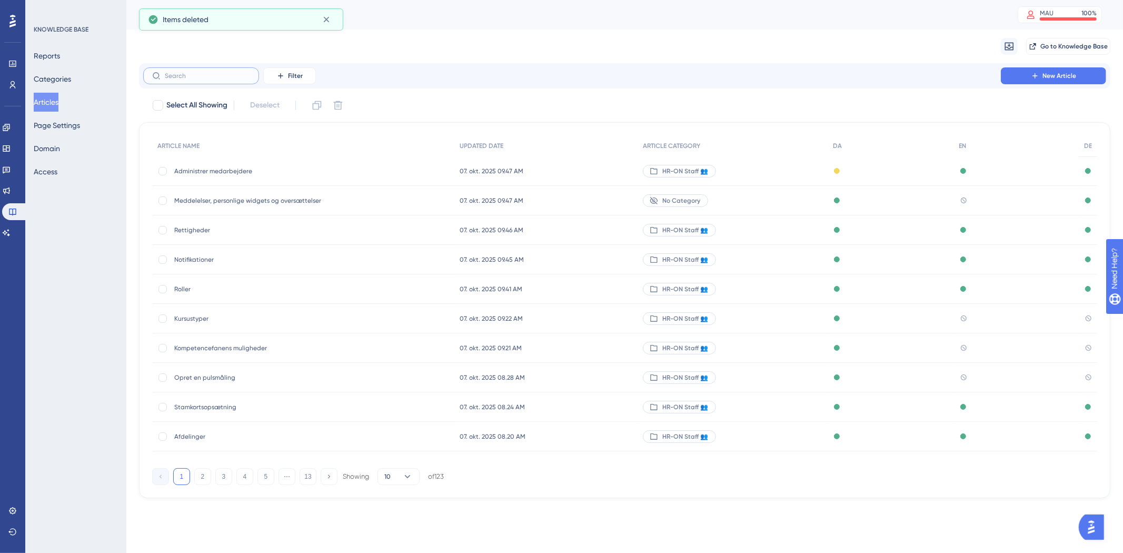
click at [210, 75] on input "text" at bounding box center [207, 75] width 85 height 7
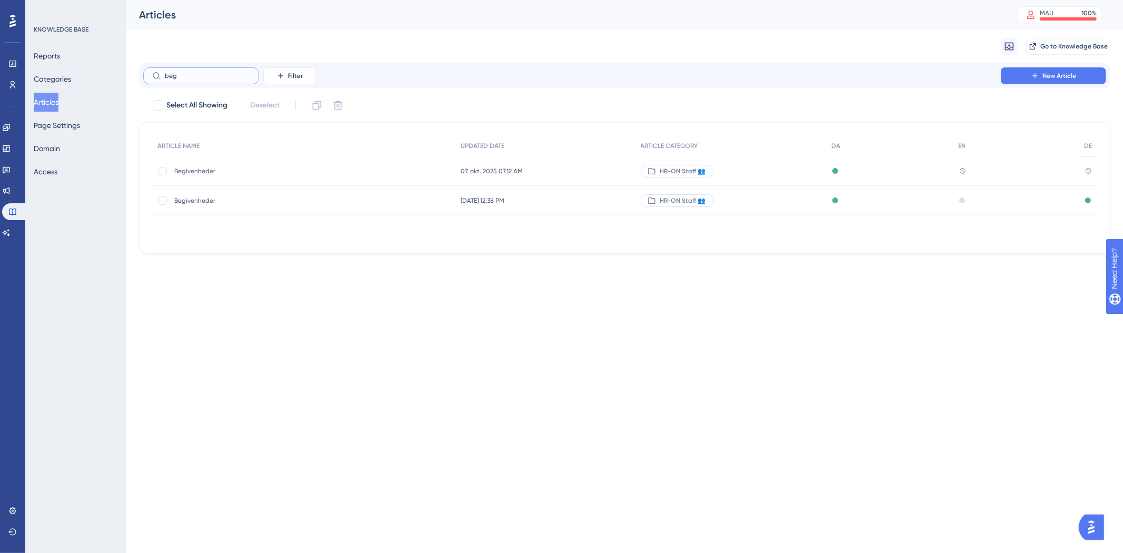
type input "beg"
click at [203, 169] on span "Begivenheder" at bounding box center [258, 171] width 169 height 8
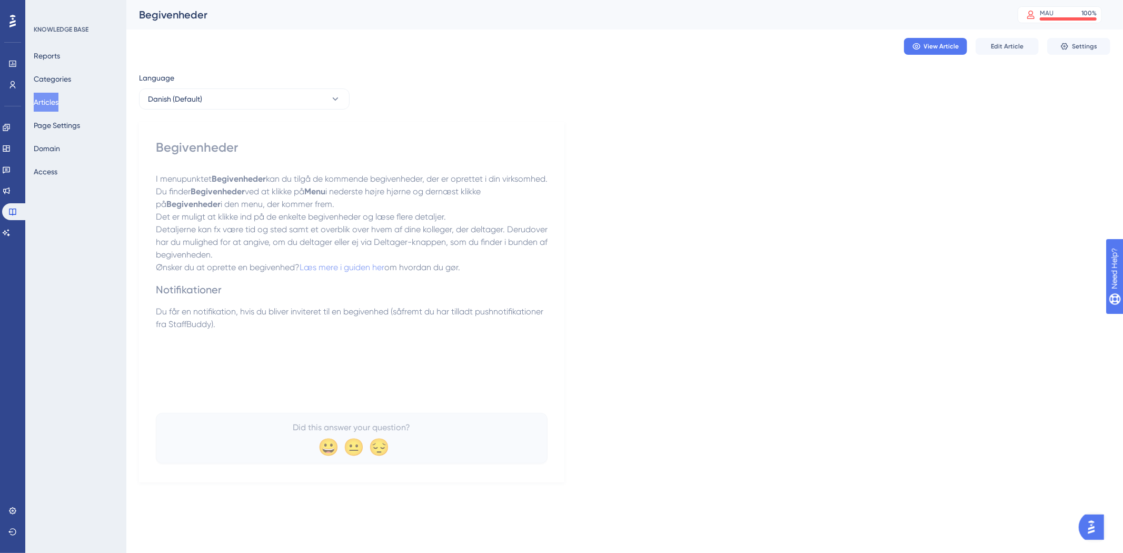
click at [48, 102] on button "Articles" at bounding box center [46, 102] width 25 height 19
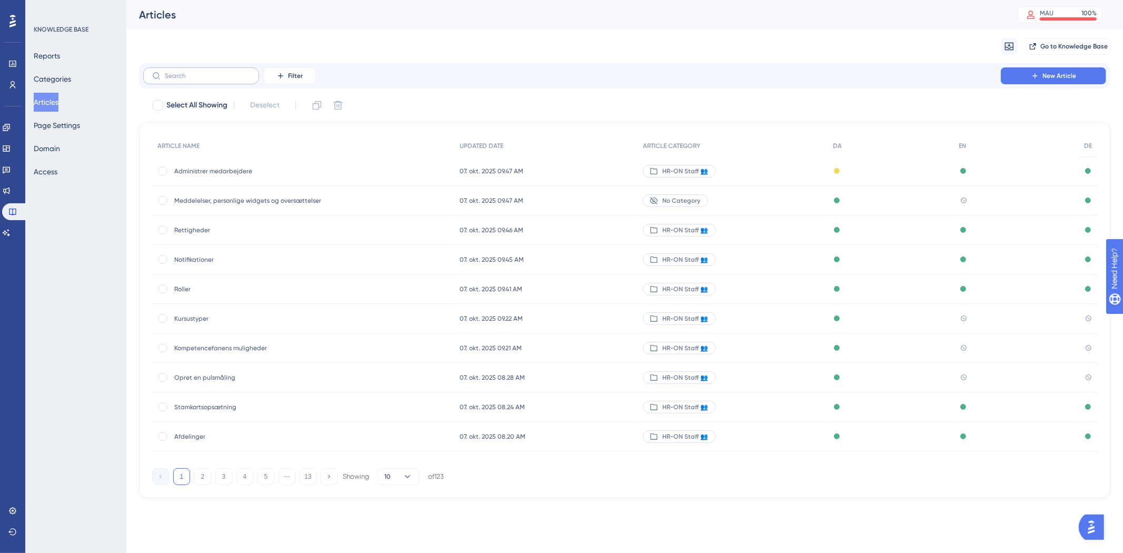
click at [194, 71] on label at bounding box center [201, 75] width 116 height 17
click at [194, 72] on input "text" at bounding box center [207, 75] width 85 height 7
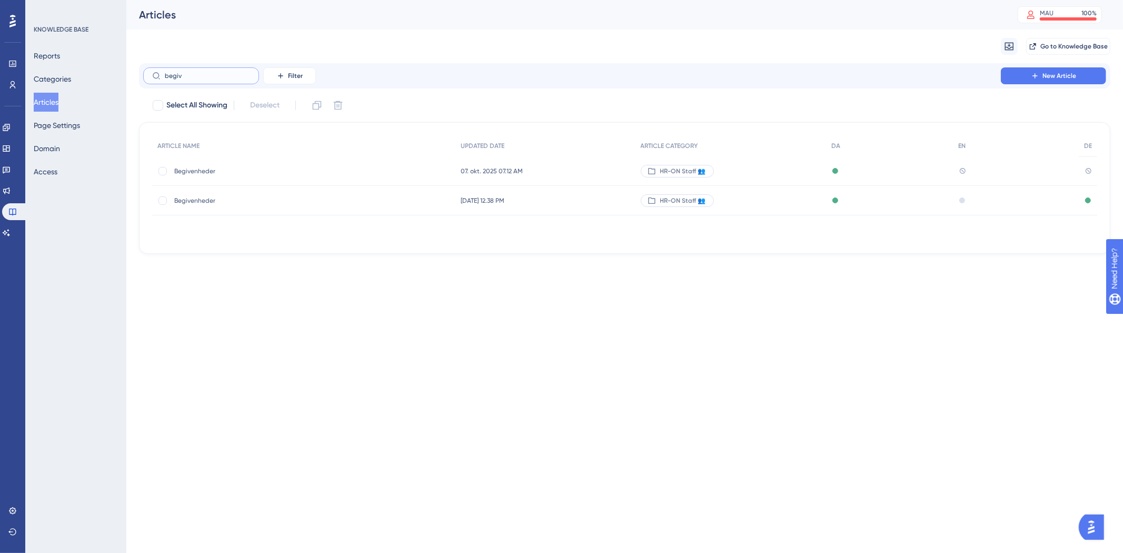
type input "begiv"
click at [429, 0] on html "Performance Users Engagement Widgets Feedback Product Updates Knowledge Base AI…" at bounding box center [561, 0] width 1123 height 0
